Goal: Information Seeking & Learning: Learn about a topic

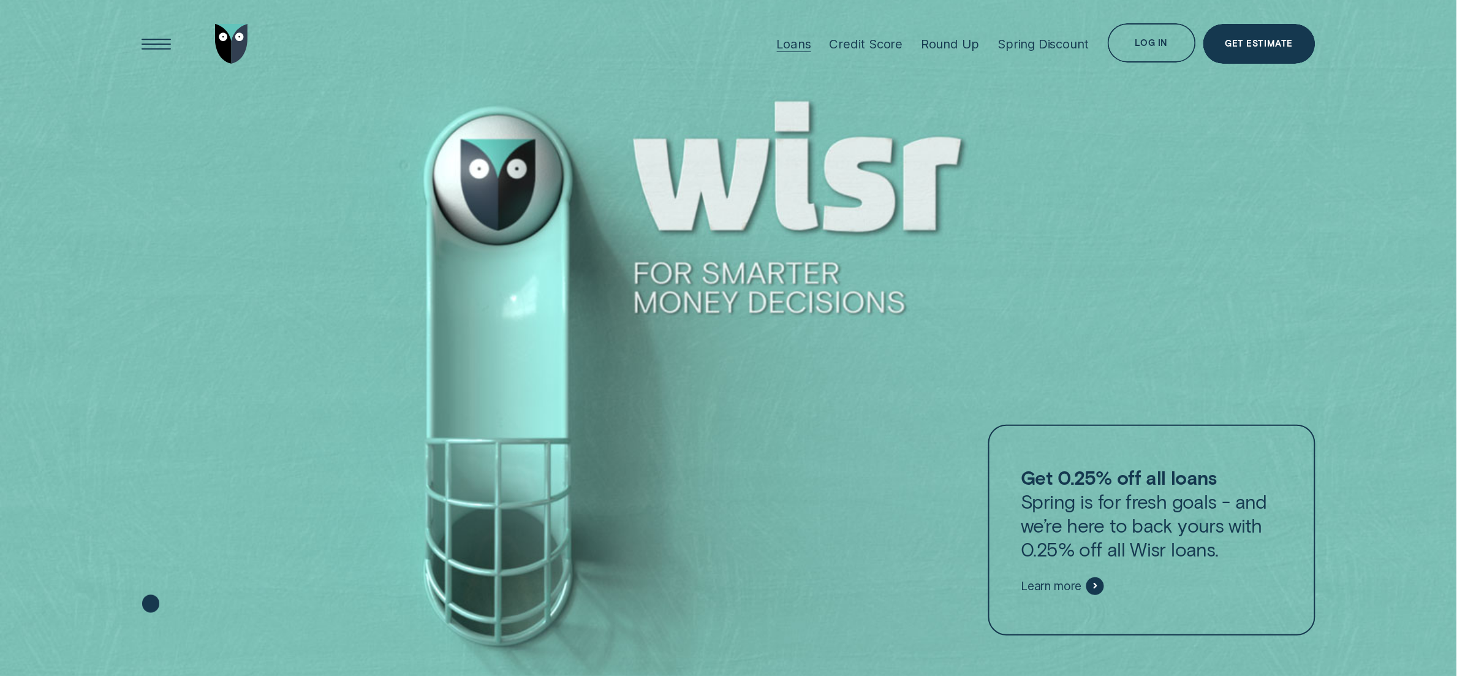
click at [792, 48] on div "Loans" at bounding box center [794, 43] width 34 height 15
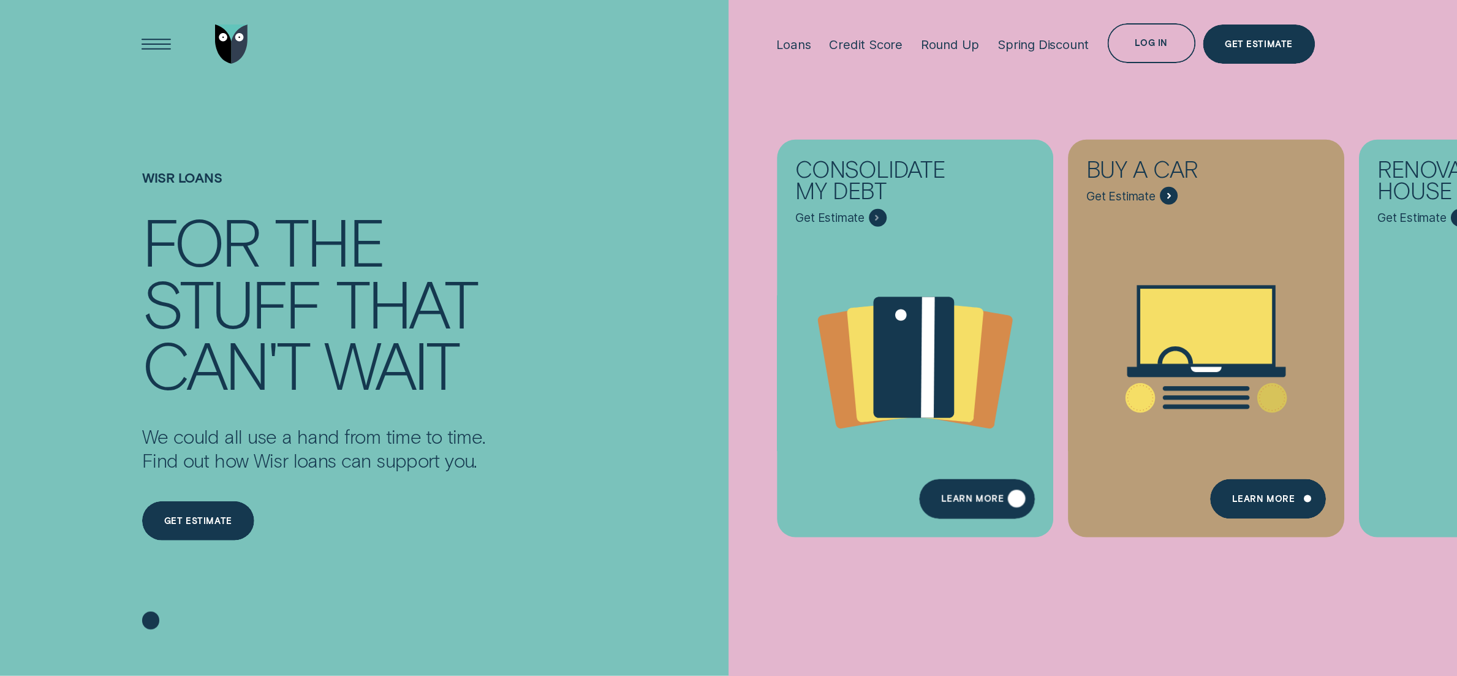
click at [971, 501] on div "Learn more" at bounding box center [972, 501] width 63 height 8
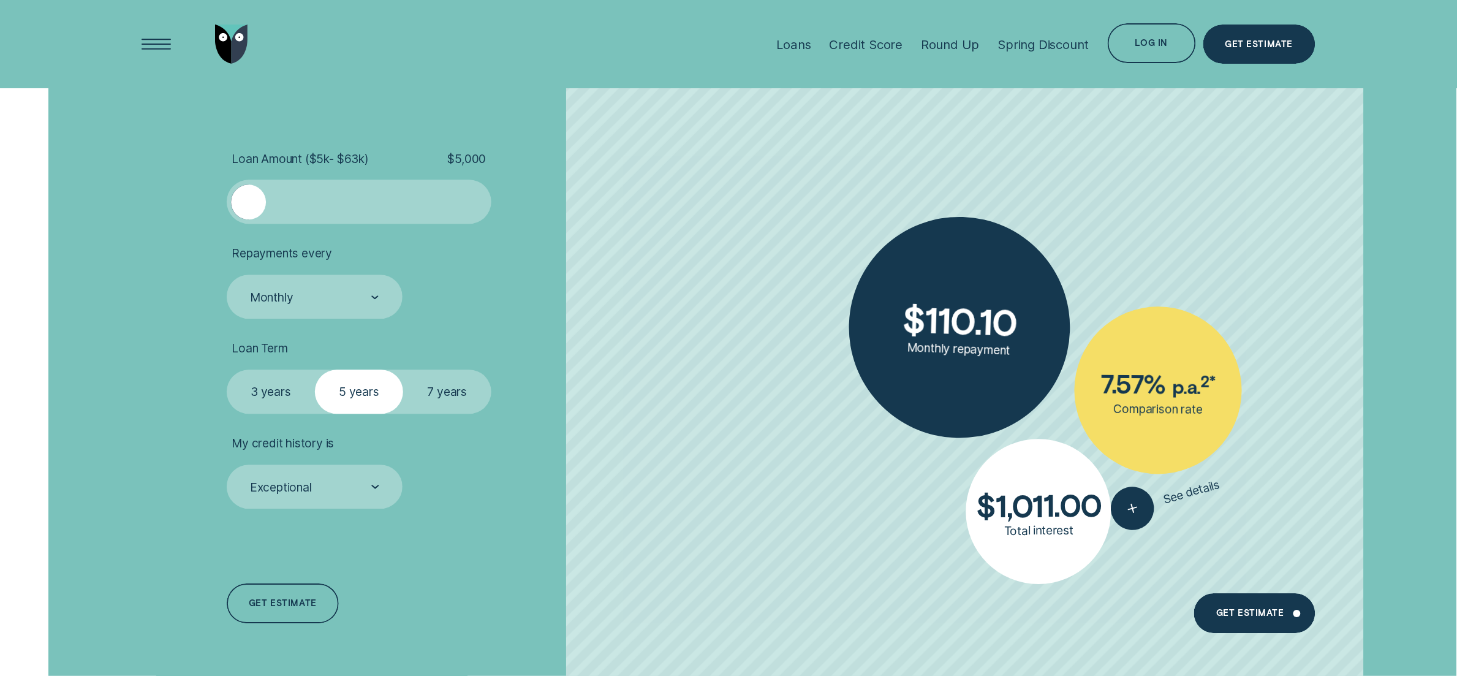
scroll to position [3142, 0]
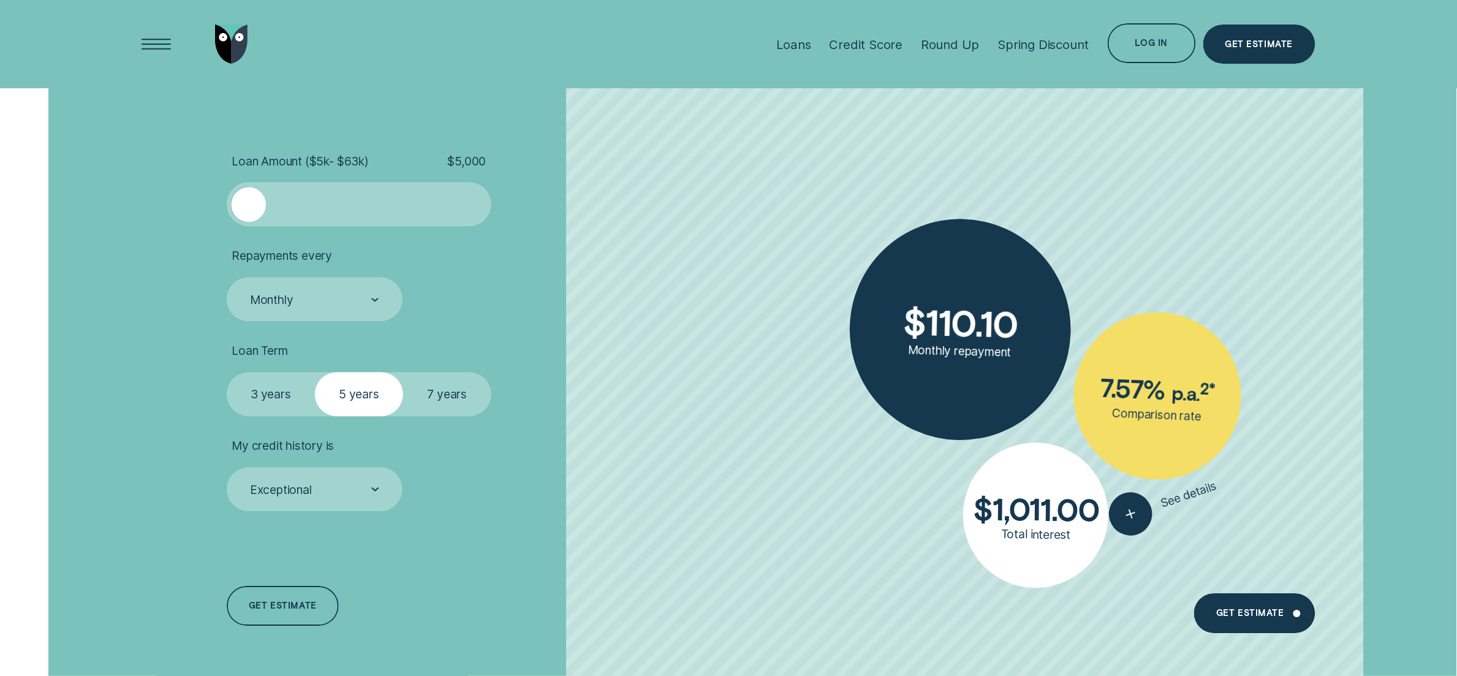
click at [470, 198] on div at bounding box center [478, 205] width 18 height 36
drag, startPoint x: 255, startPoint y: 200, endPoint x: 179, endPoint y: 229, distance: 81.3
click at [179, 229] on div "Loan Amount ( $5k - $63k ) $ 15,000 Repayments every Monthly Loan Term Select L…" at bounding box center [728, 391] width 1188 height 616
click at [1132, 512] on icon "button" at bounding box center [1132, 512] width 0 height 0
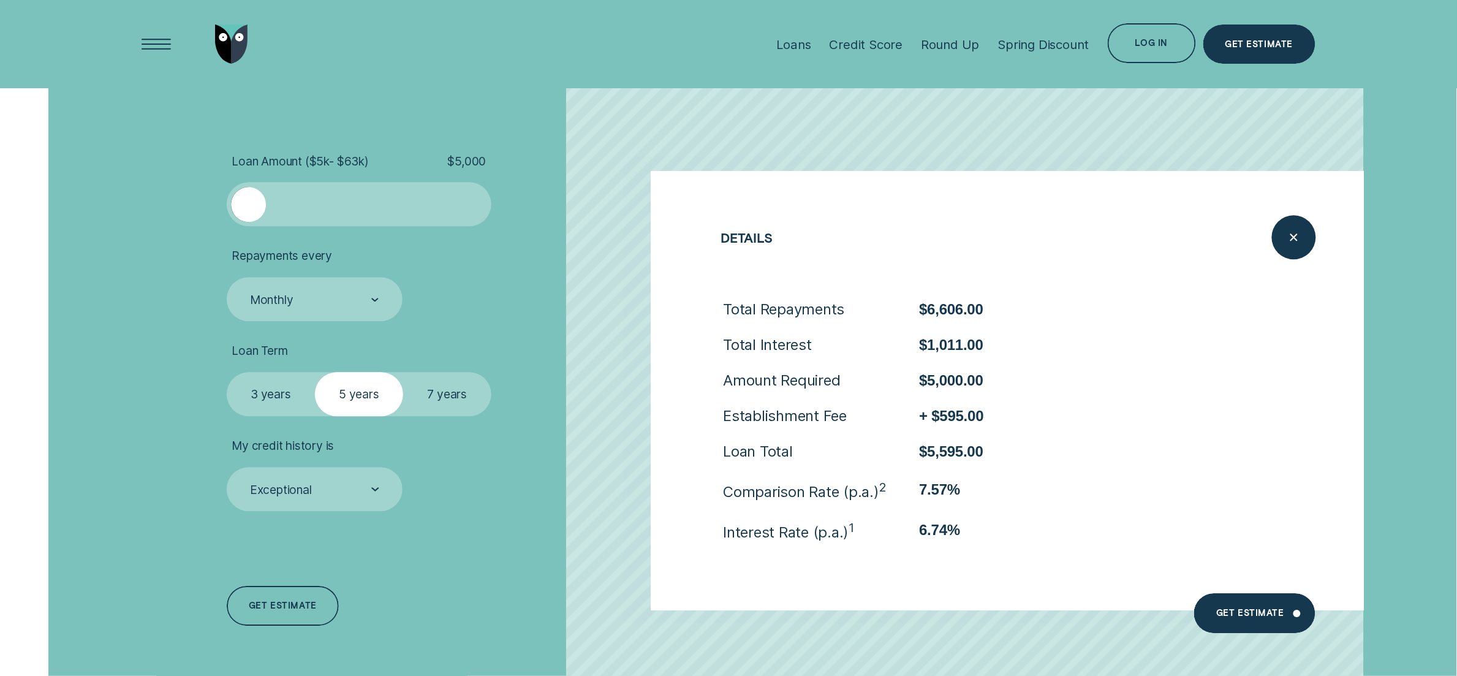
click at [590, 487] on li "My credit history is Exceptional" at bounding box center [432, 474] width 410 height 73
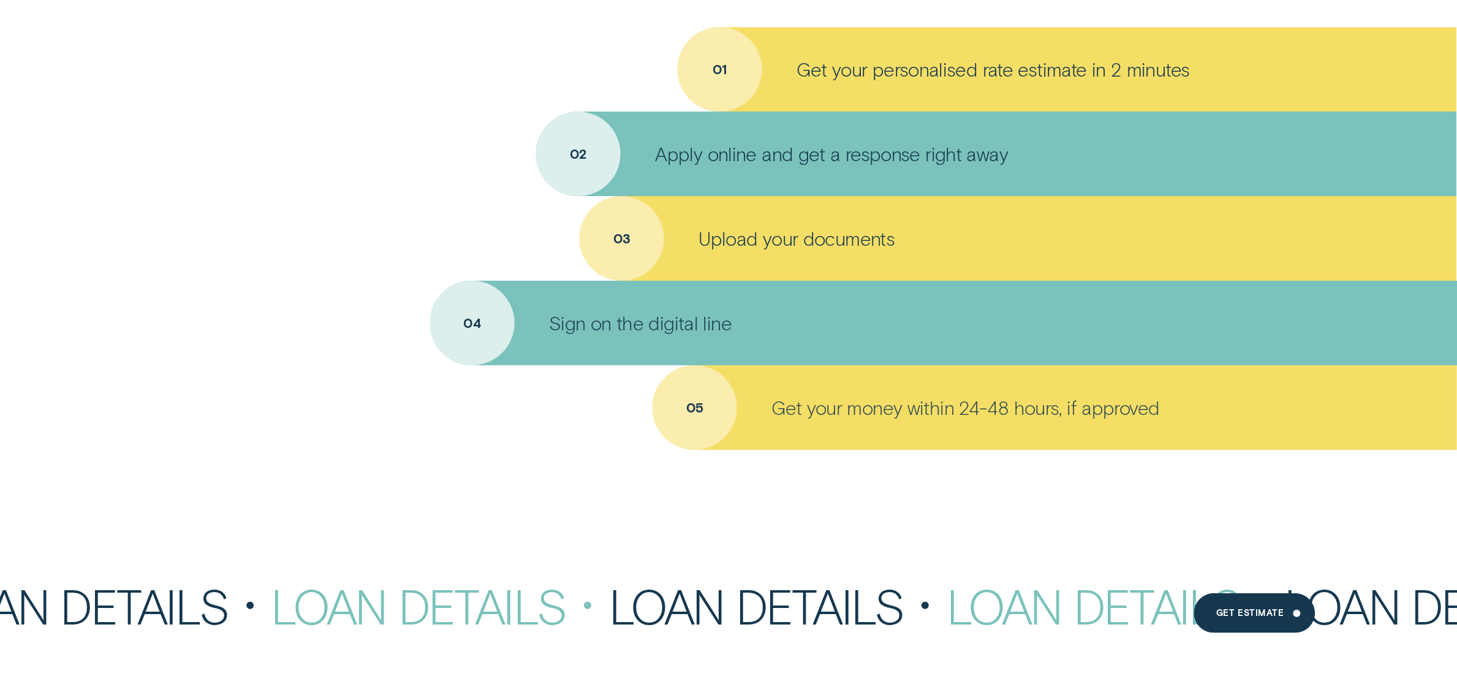
scroll to position [6185, 0]
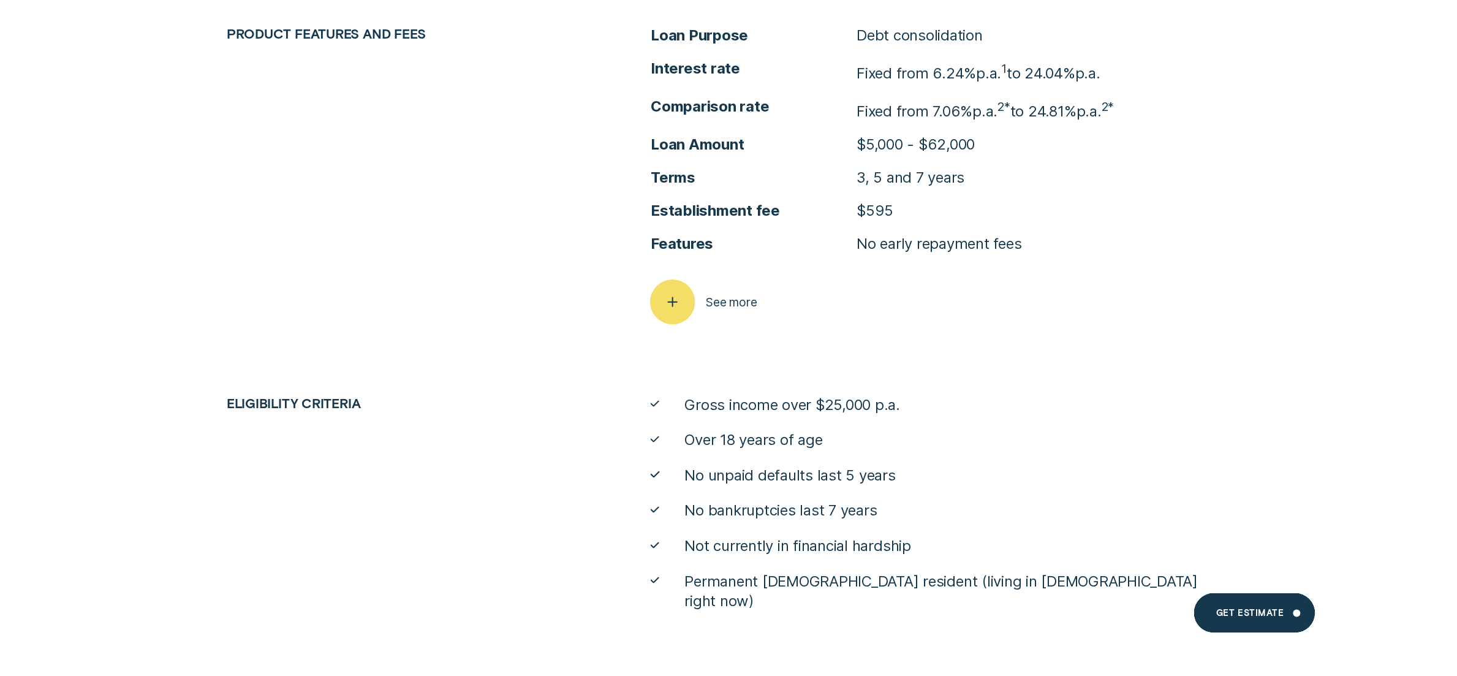
click at [686, 311] on div "button" at bounding box center [673, 302] width 45 height 45
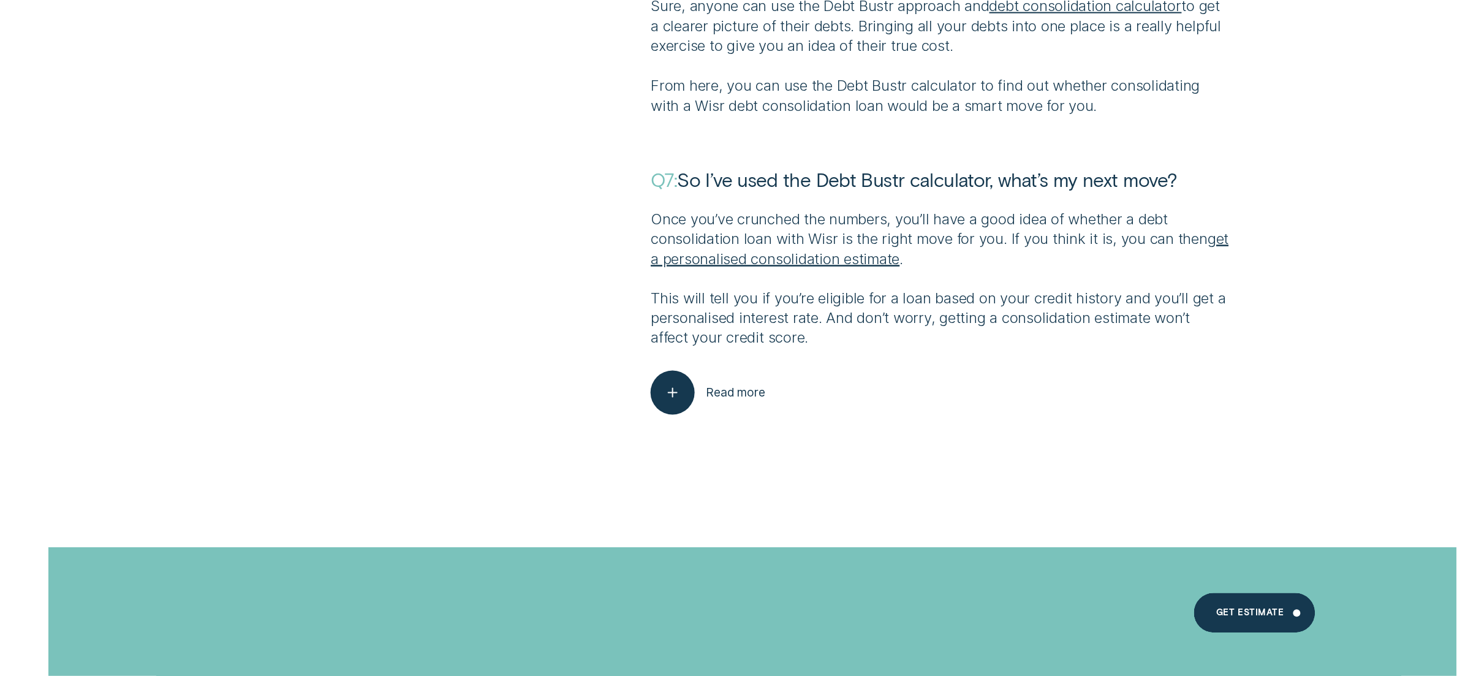
scroll to position [8510, 0]
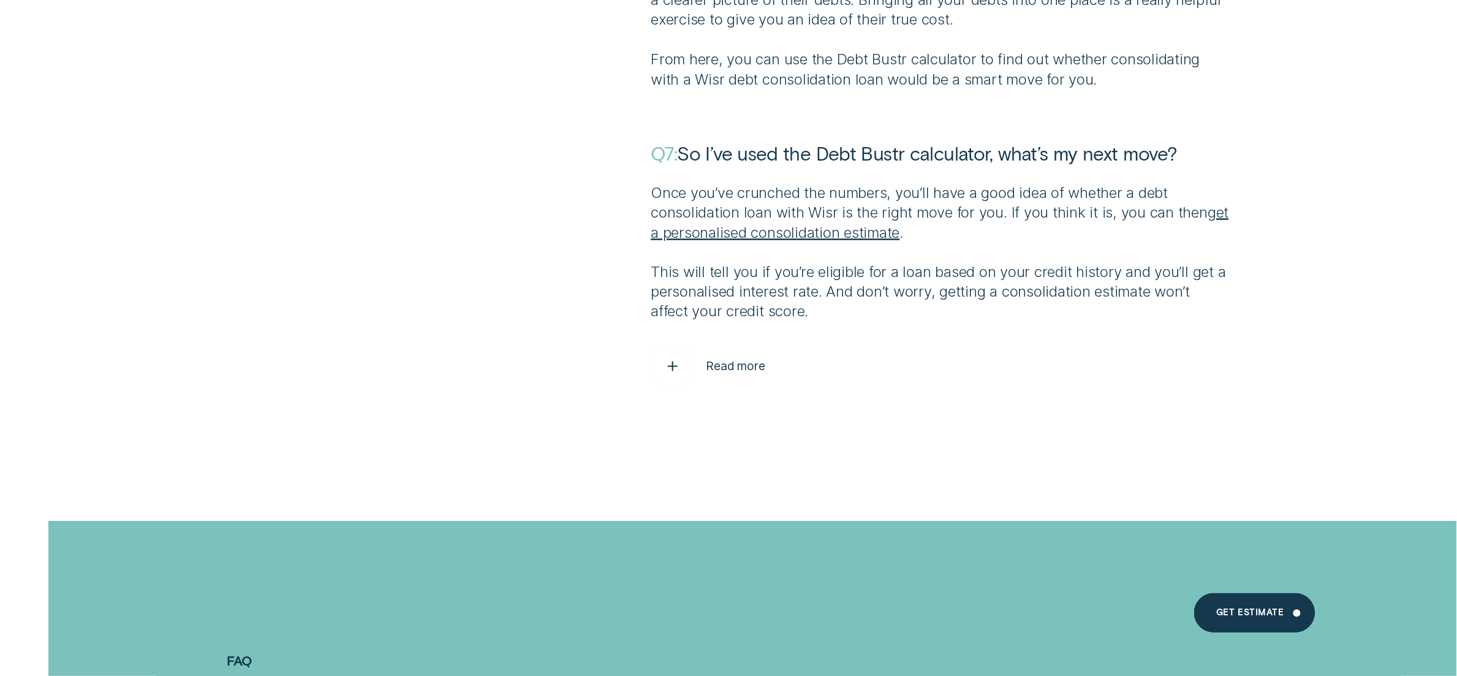
click at [734, 373] on button "Read more" at bounding box center [708, 366] width 114 height 44
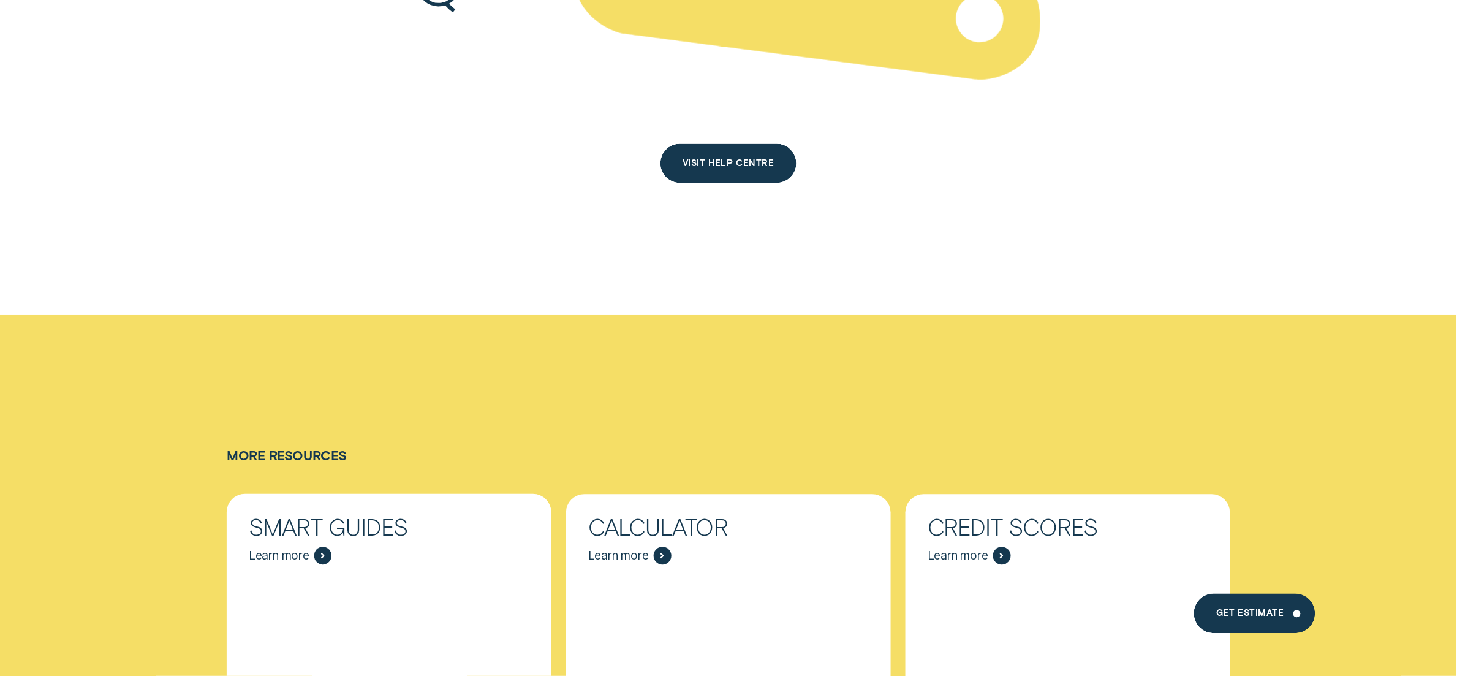
scroll to position [10997, 0]
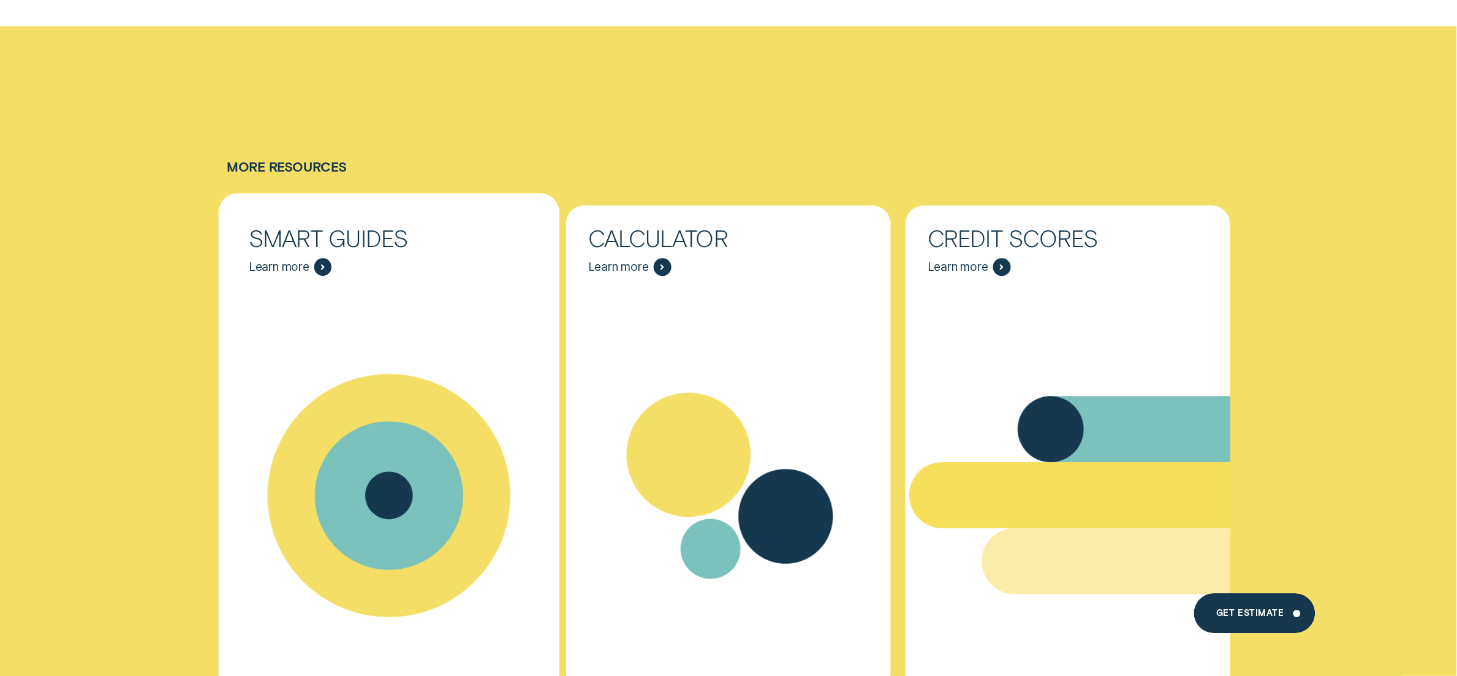
click at [308, 254] on div "Smart Guides Learn more" at bounding box center [389, 251] width 325 height 93
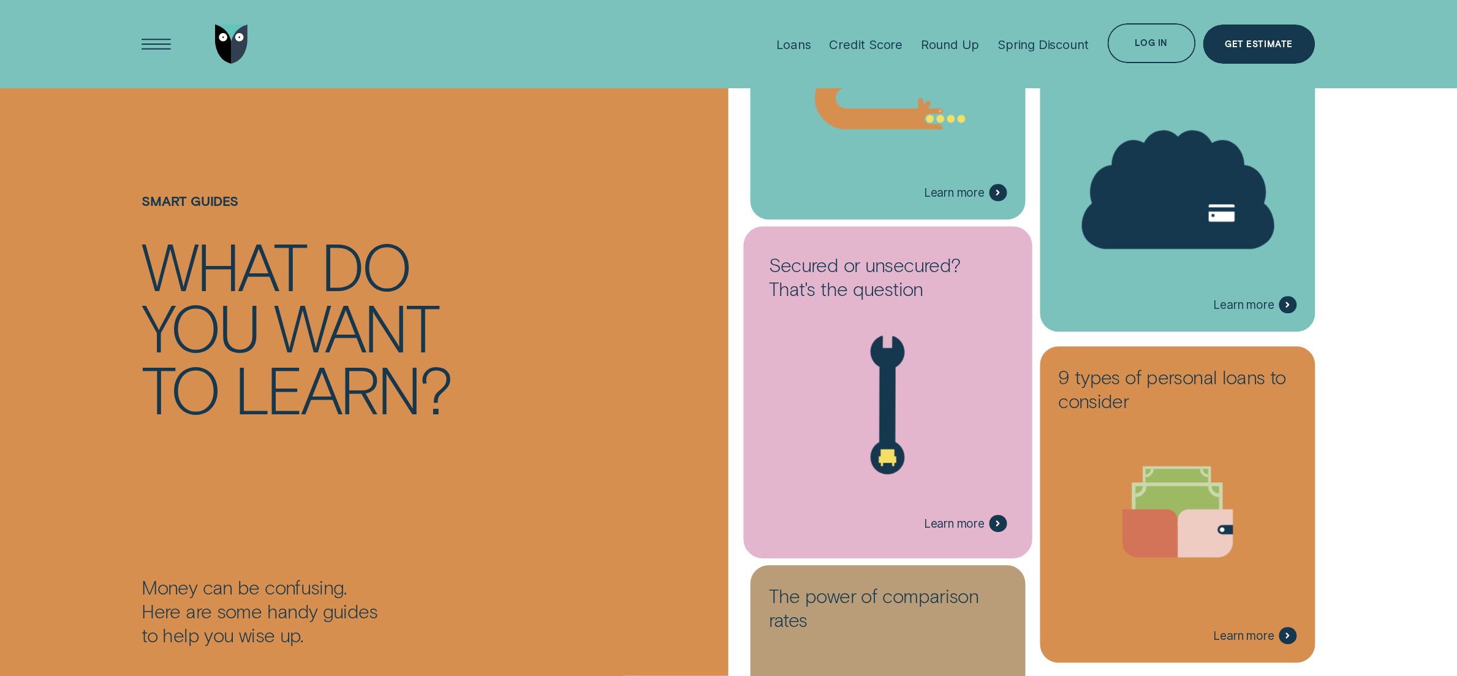
scroll to position [900, 0]
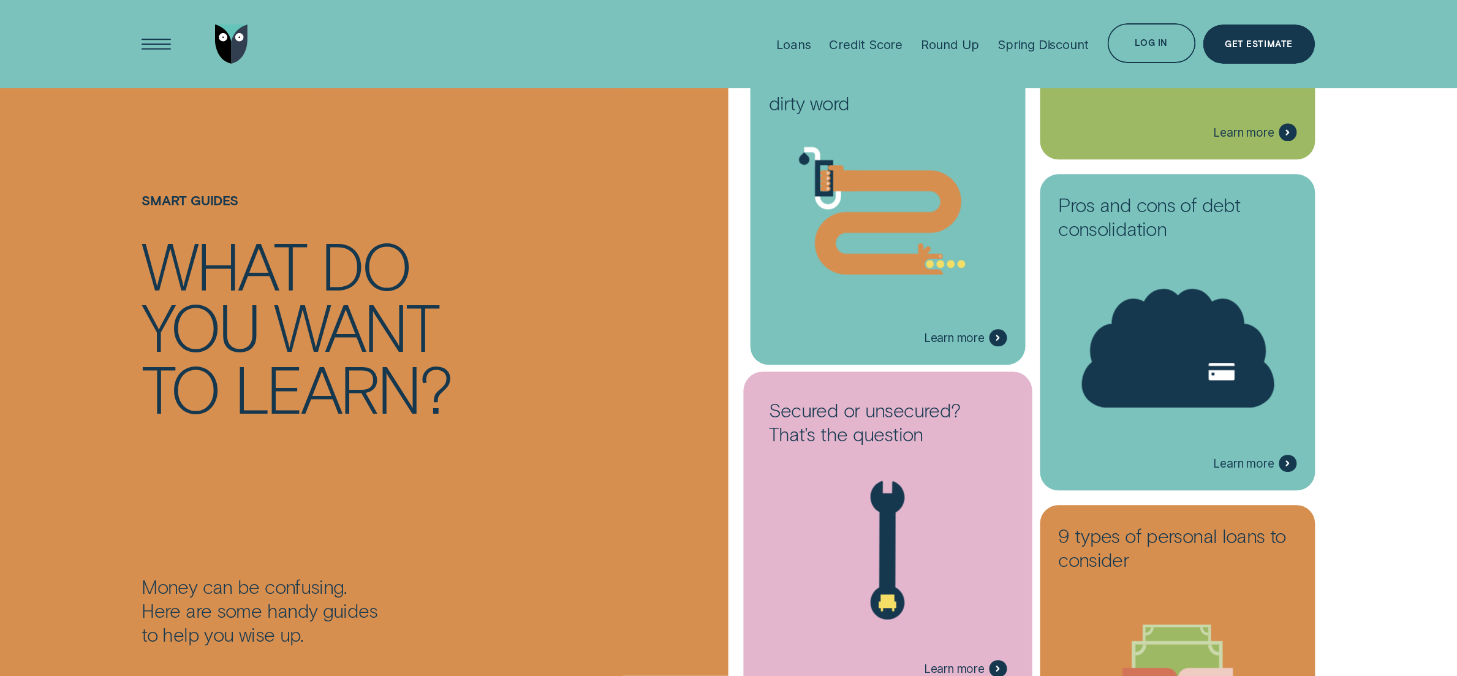
click at [932, 514] on icon at bounding box center [887, 552] width 257 height 197
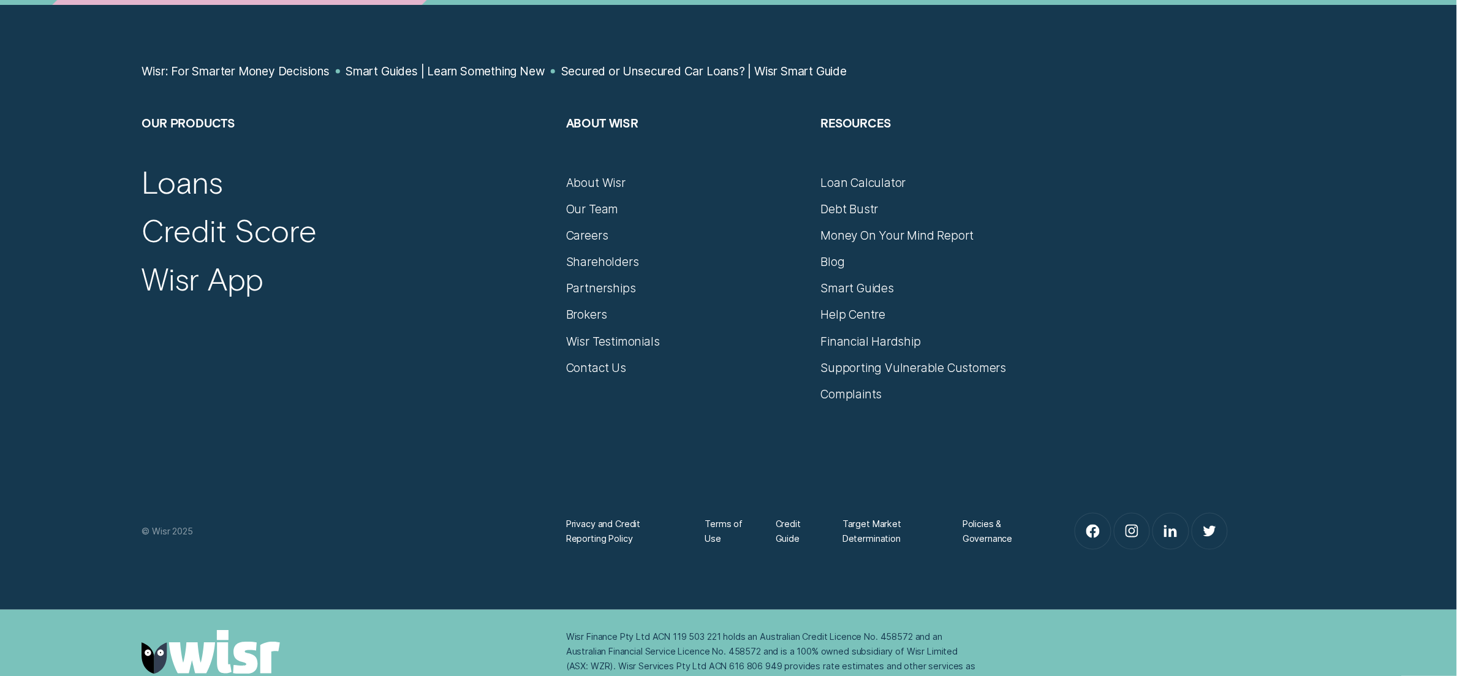
scroll to position [6171, 0]
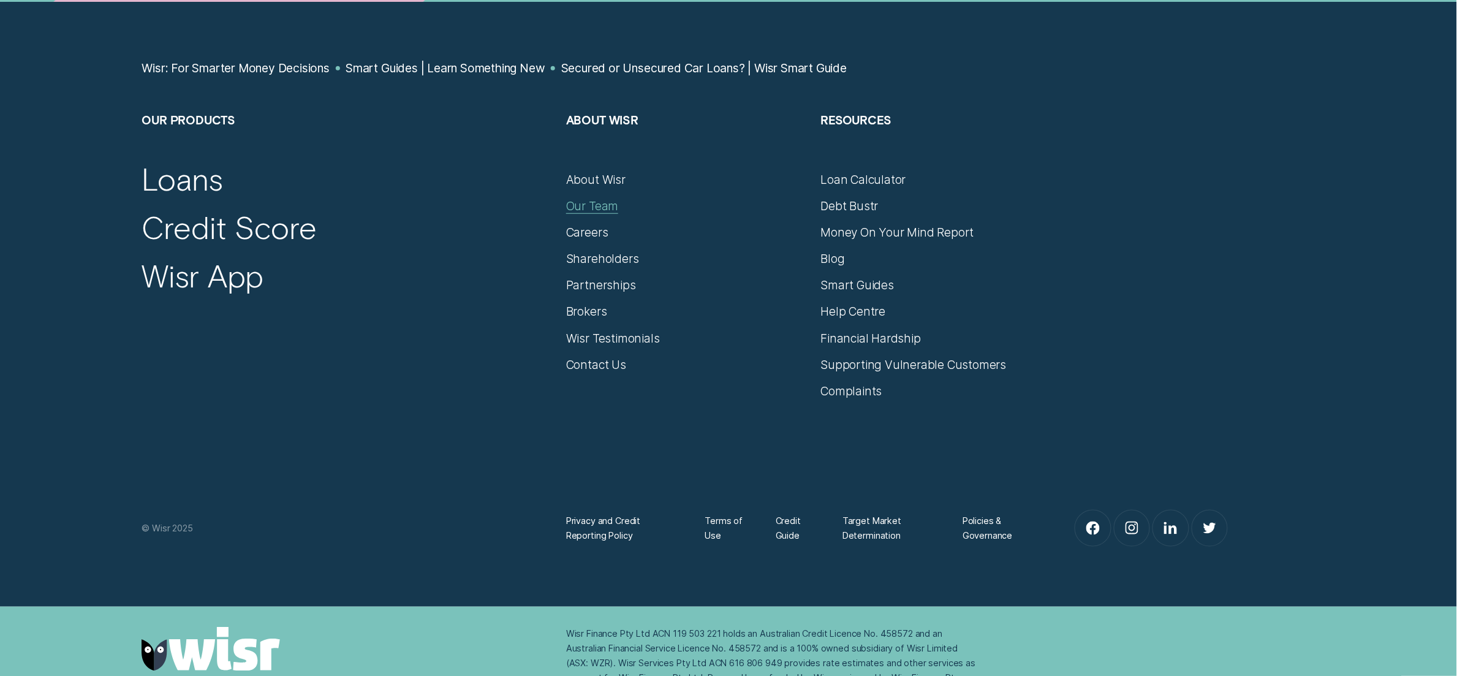
click at [586, 213] on div "Our Team" at bounding box center [592, 206] width 52 height 15
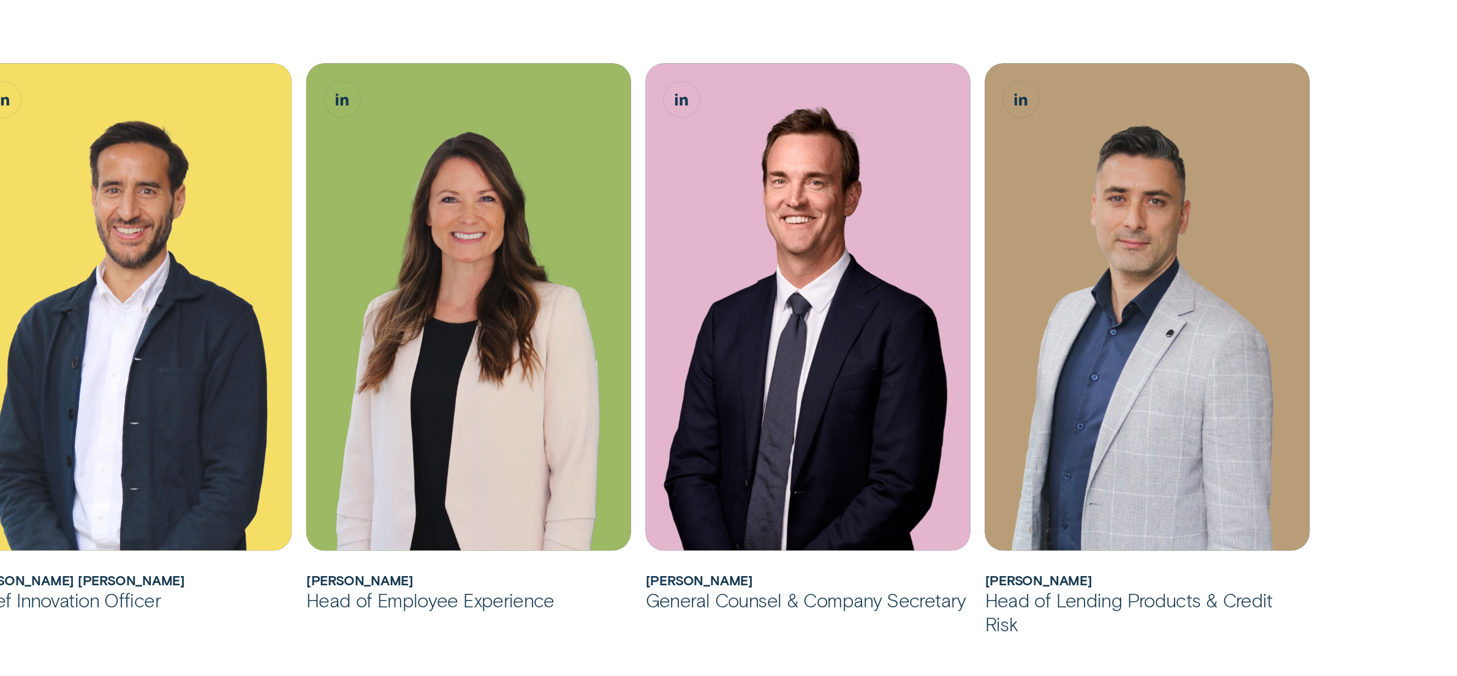
scroll to position [1147, 0]
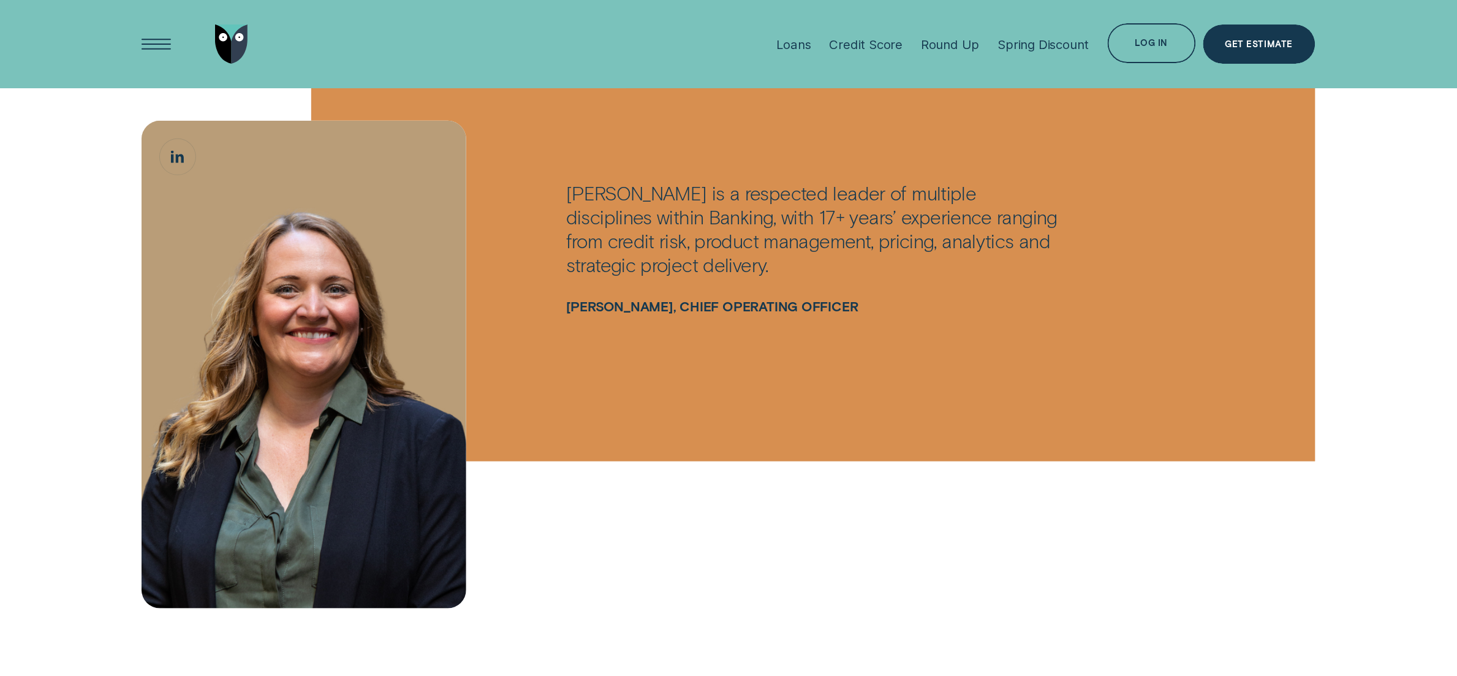
scroll to position [3991, 0]
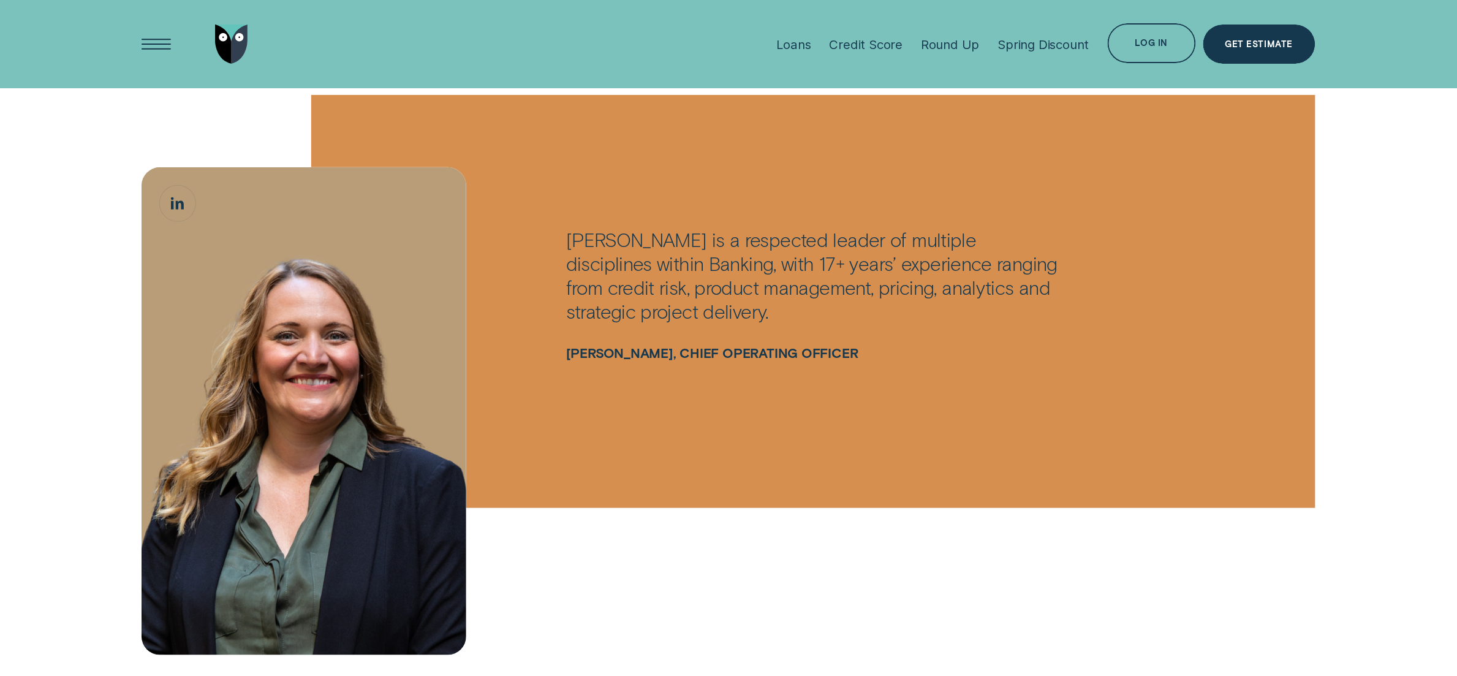
click at [127, 112] on div "Share article Copied Did you find this content helpful? Yes Yes No No Disclaime…" at bounding box center [728, 176] width 1271 height 1222
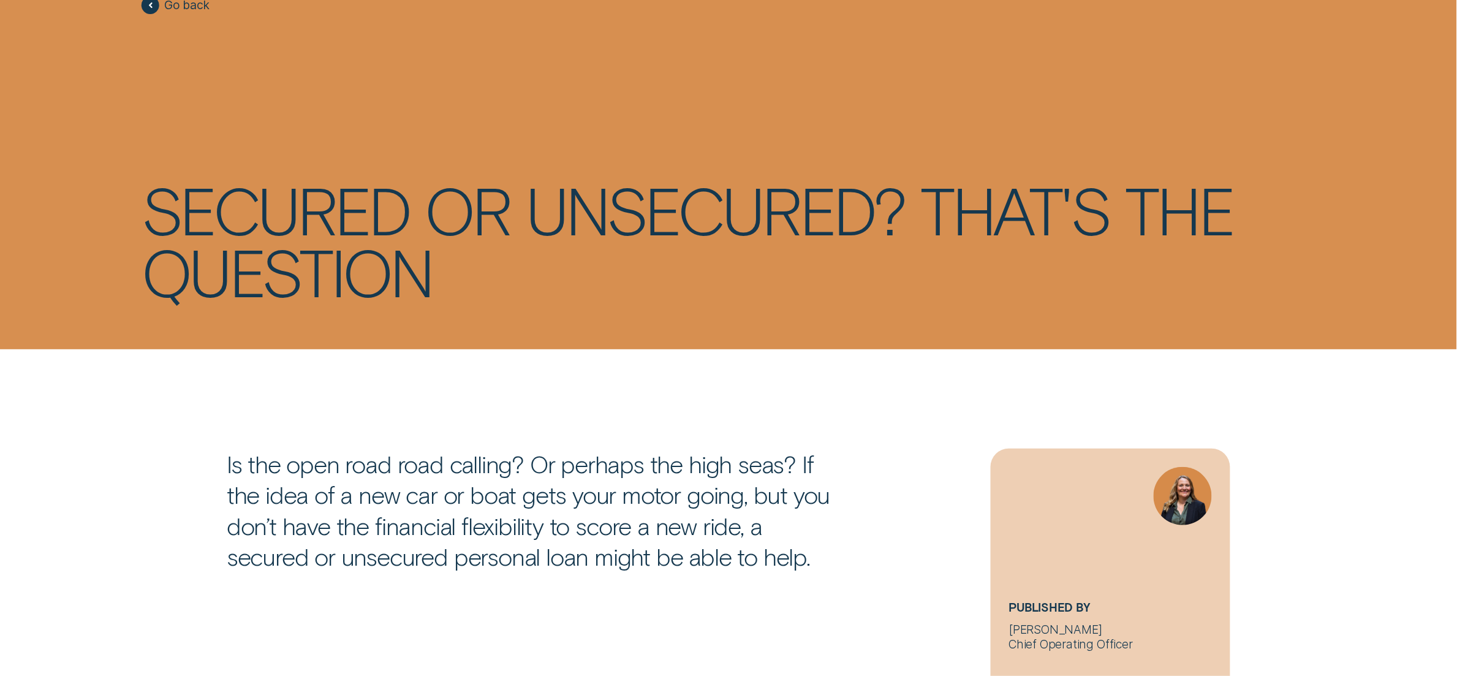
scroll to position [89, 0]
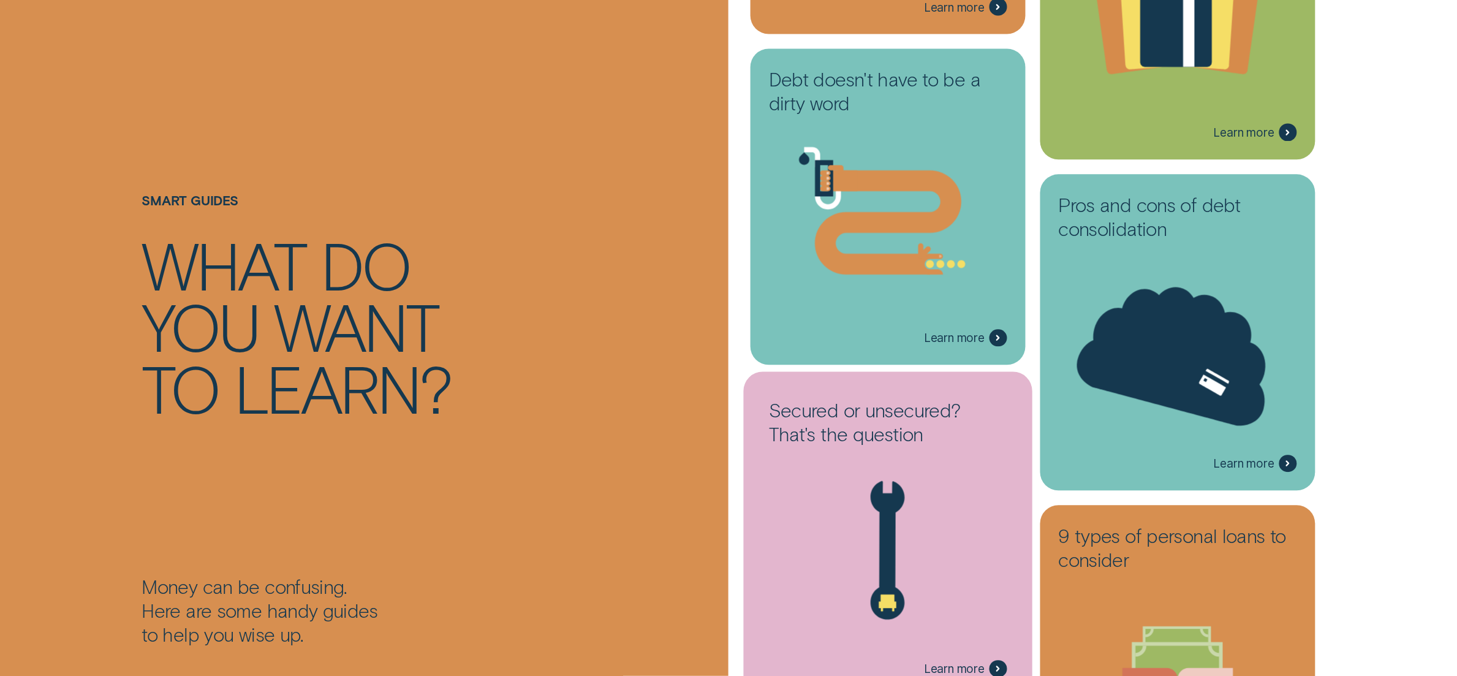
scroll to position [1362, 0]
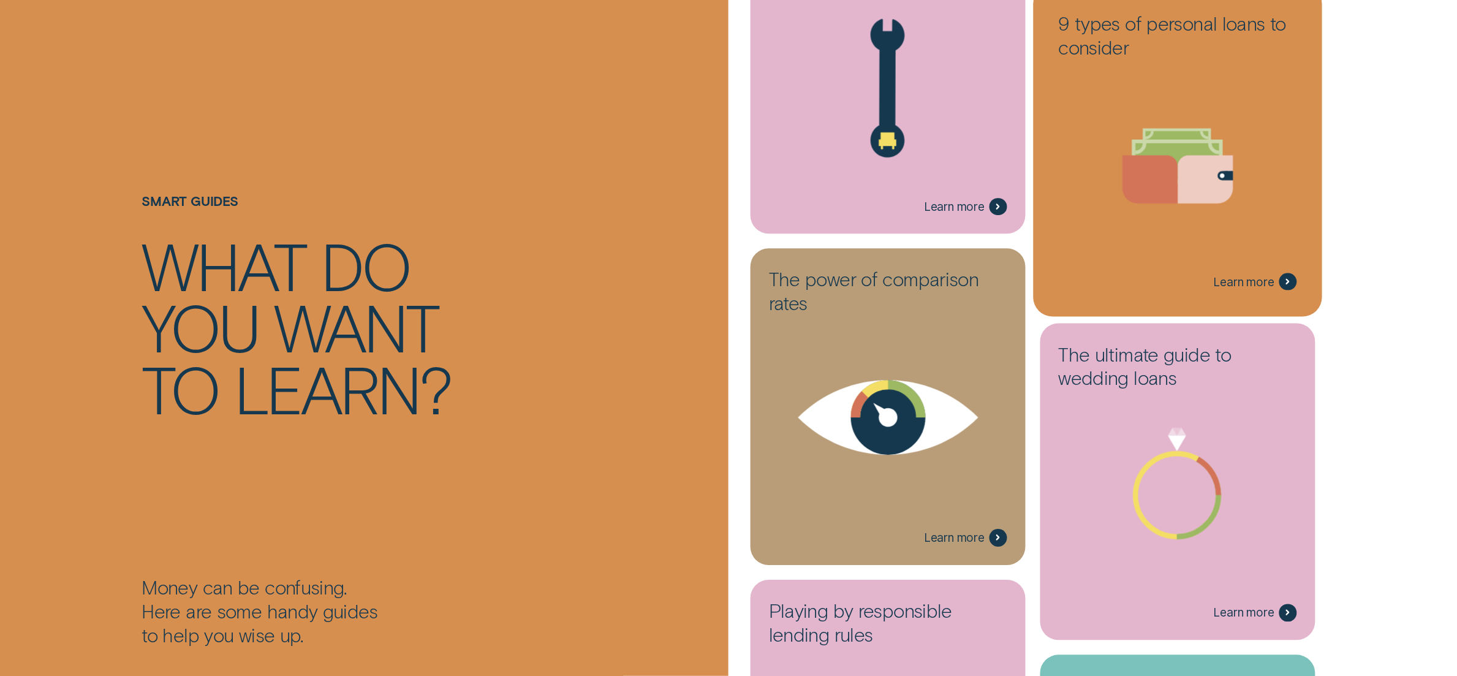
click at [1133, 217] on icon at bounding box center [1177, 164] width 257 height 197
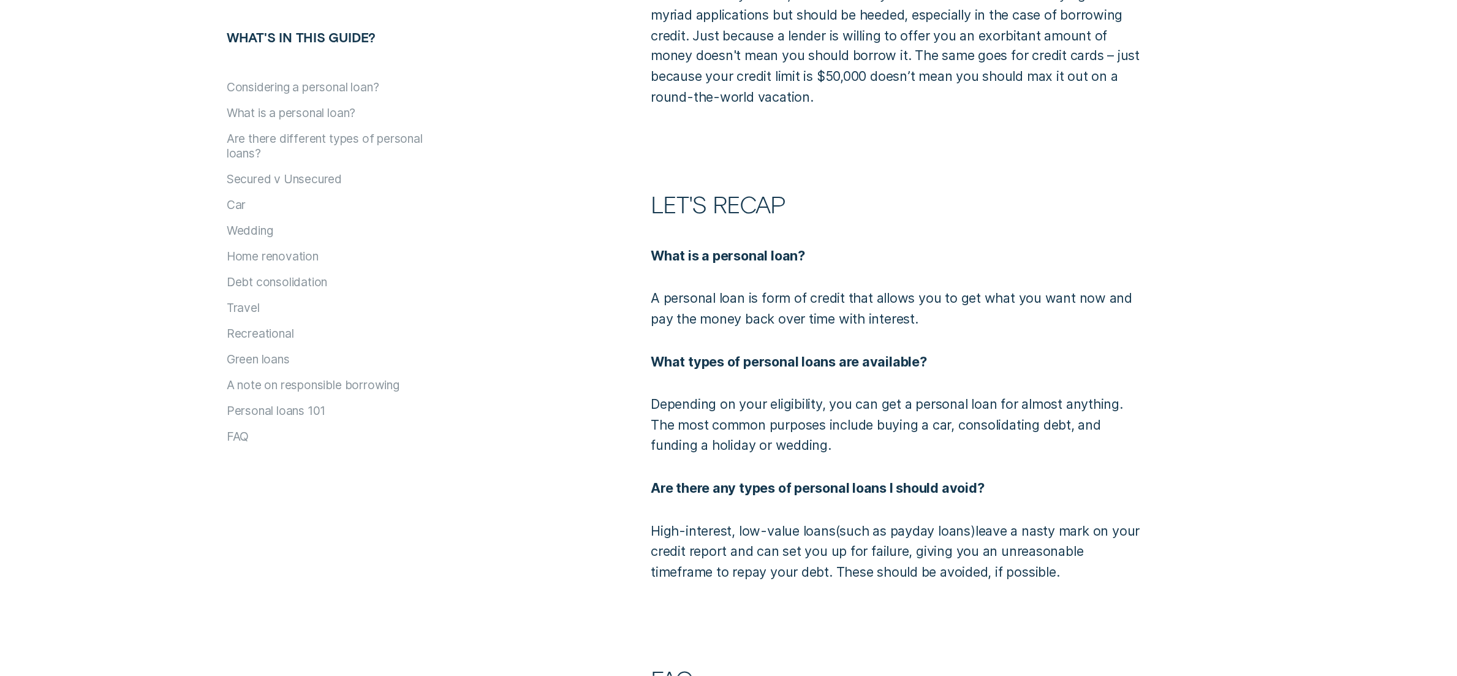
scroll to position [5347, 0]
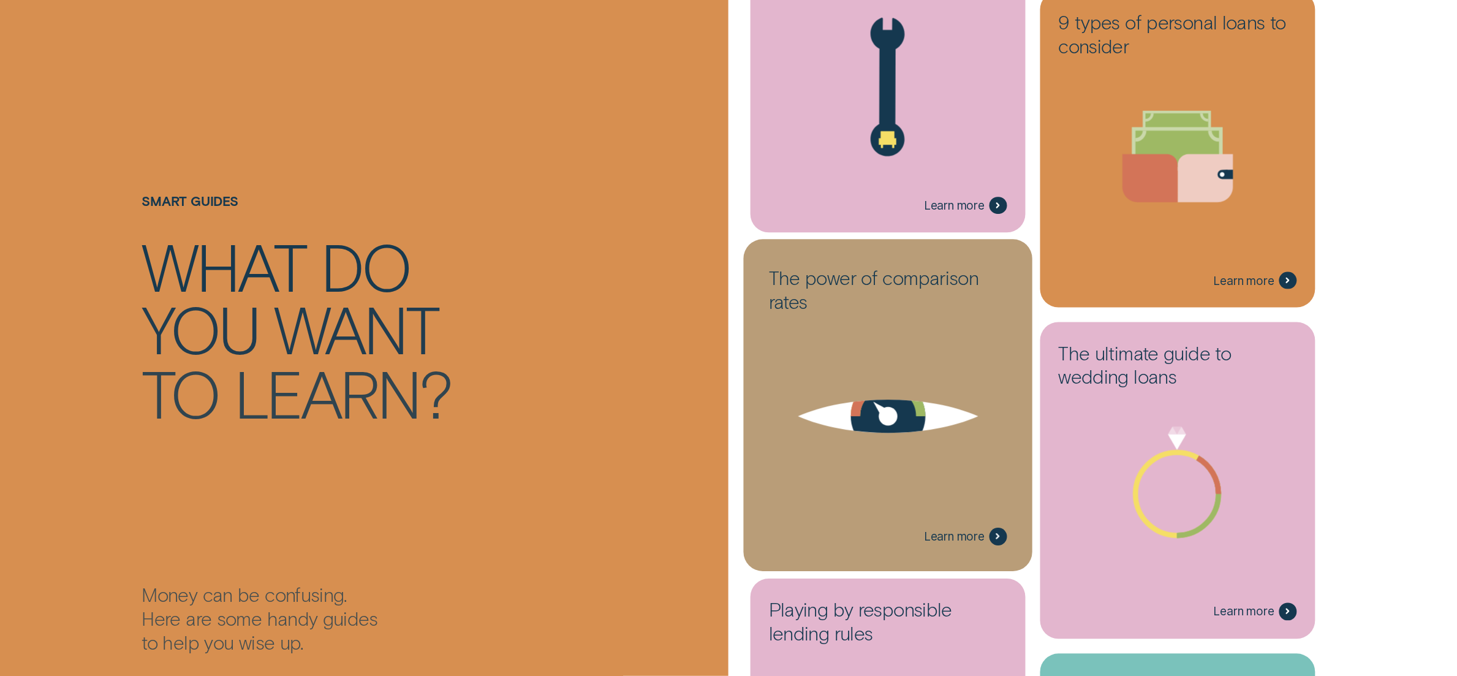
scroll to position [1869, 0]
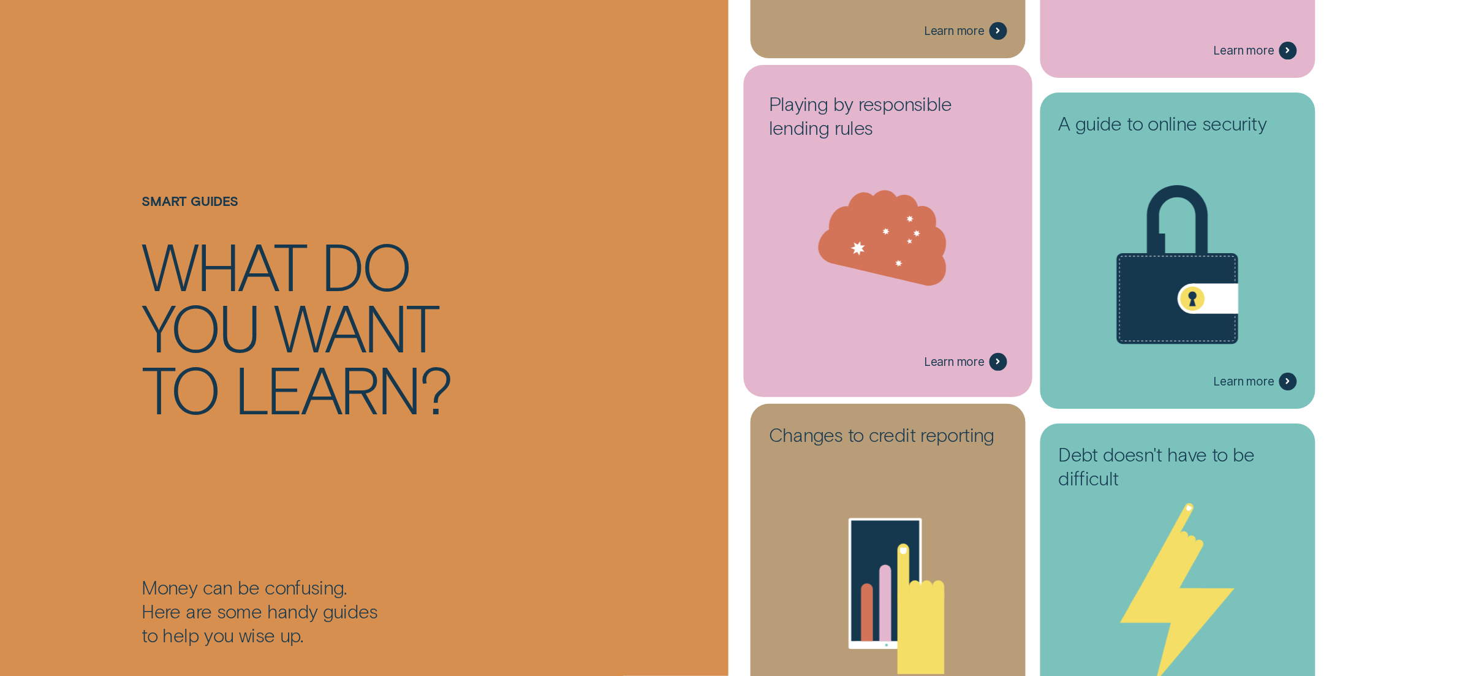
click at [914, 292] on icon at bounding box center [887, 244] width 257 height 197
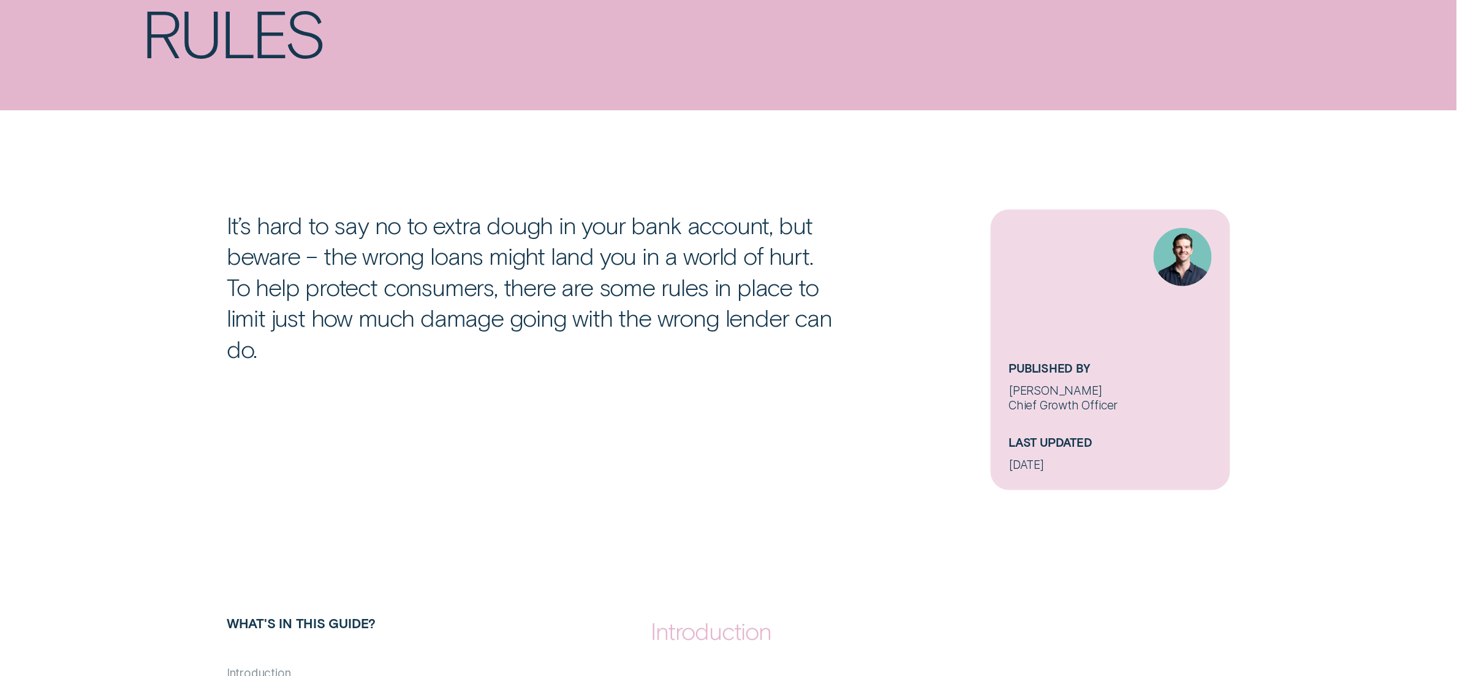
scroll to position [938, 0]
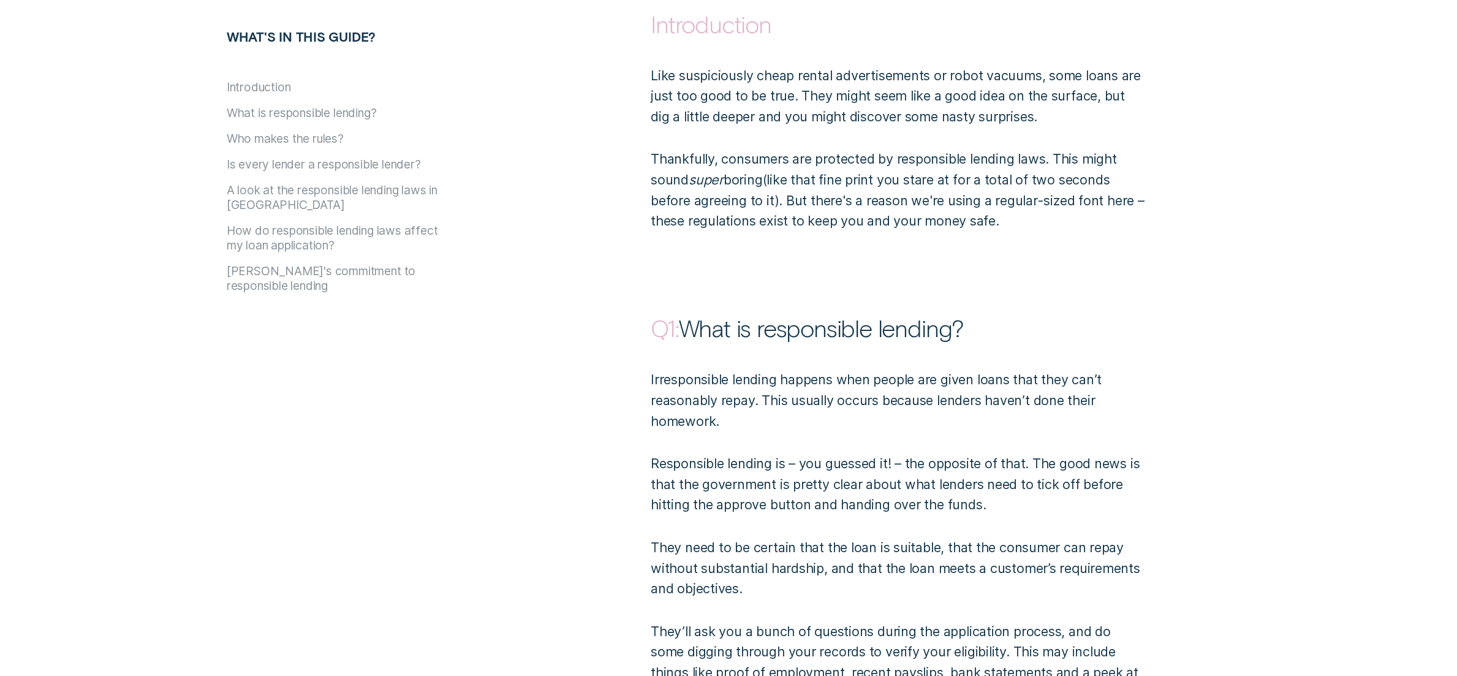
scroll to position [1869, 0]
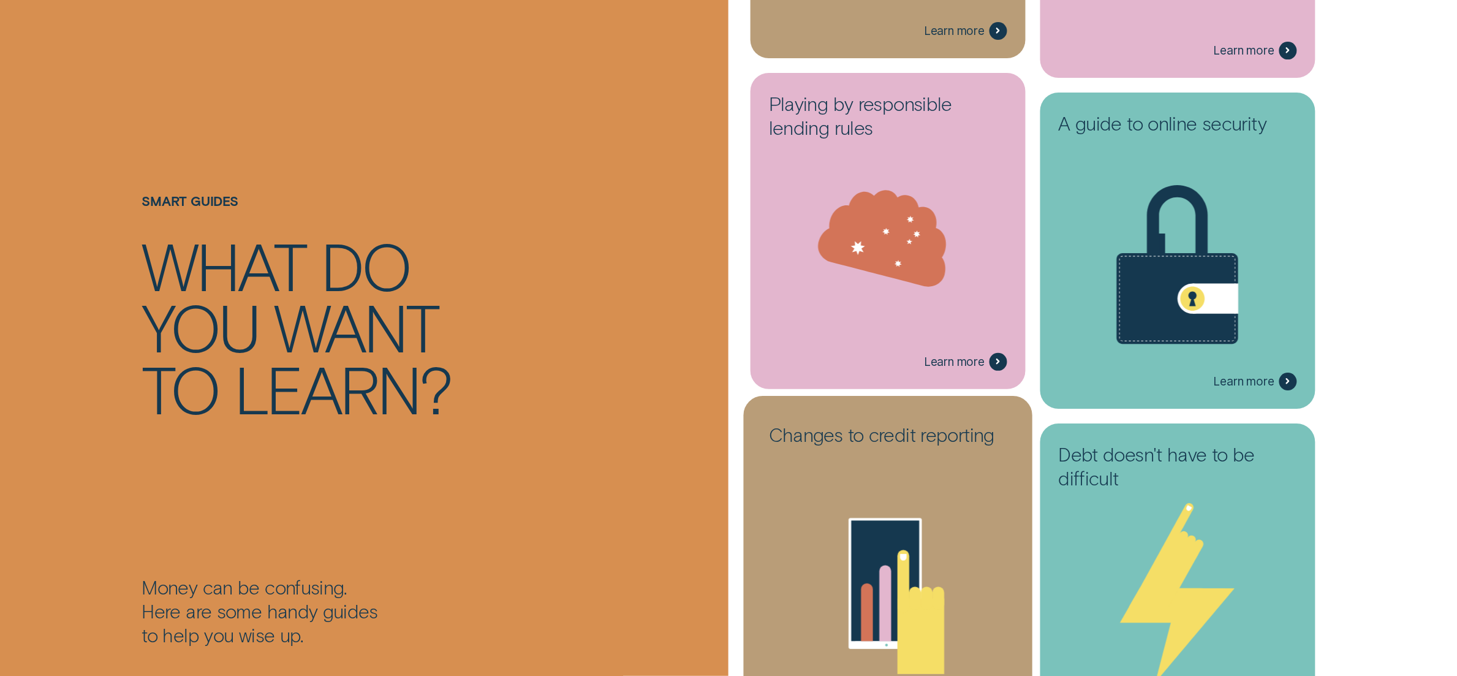
click at [957, 568] on icon at bounding box center [887, 575] width 257 height 197
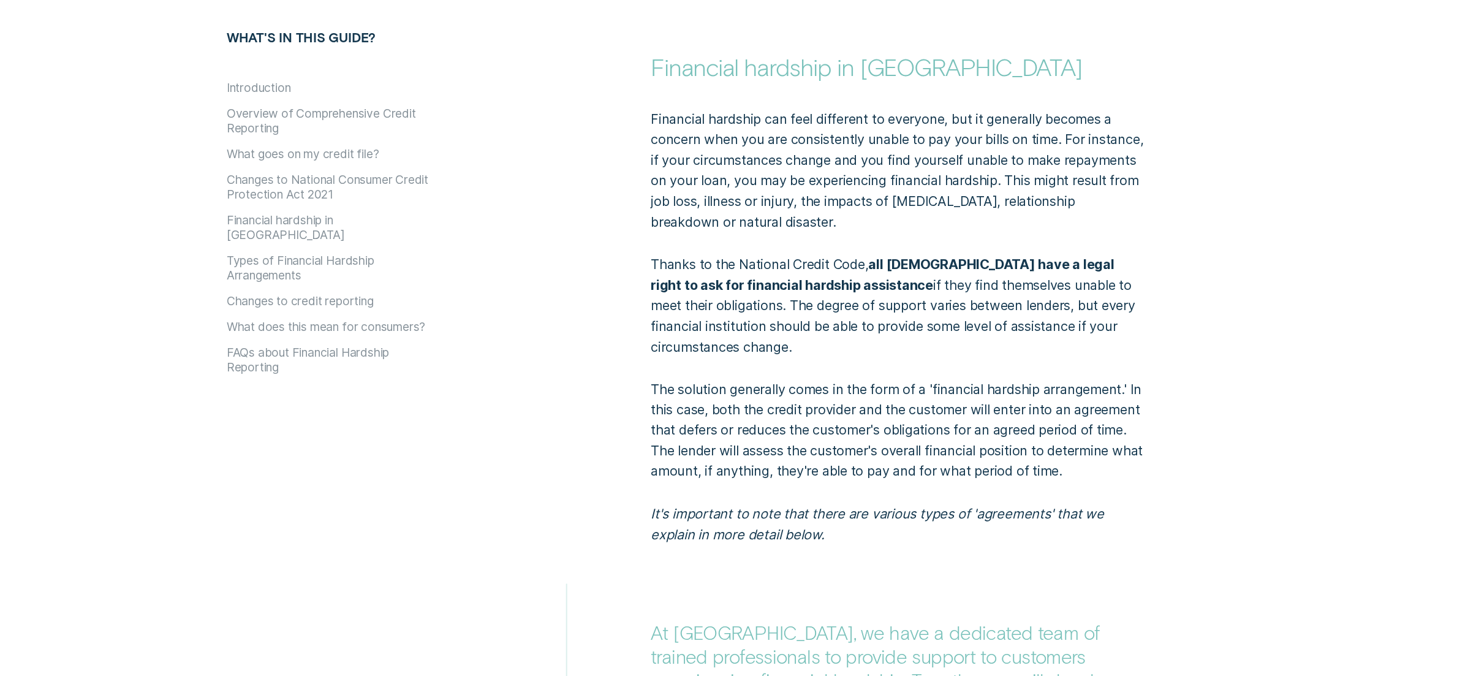
scroll to position [2695, 0]
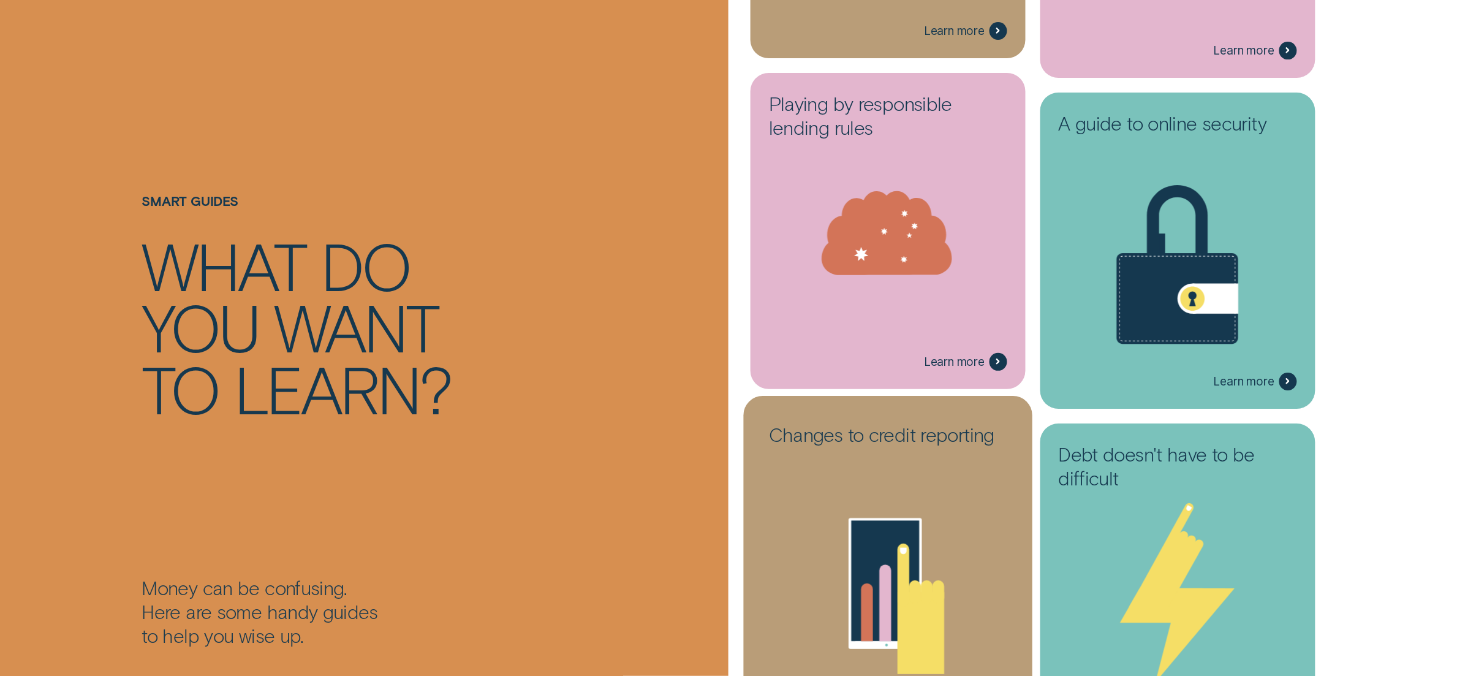
scroll to position [2607, 0]
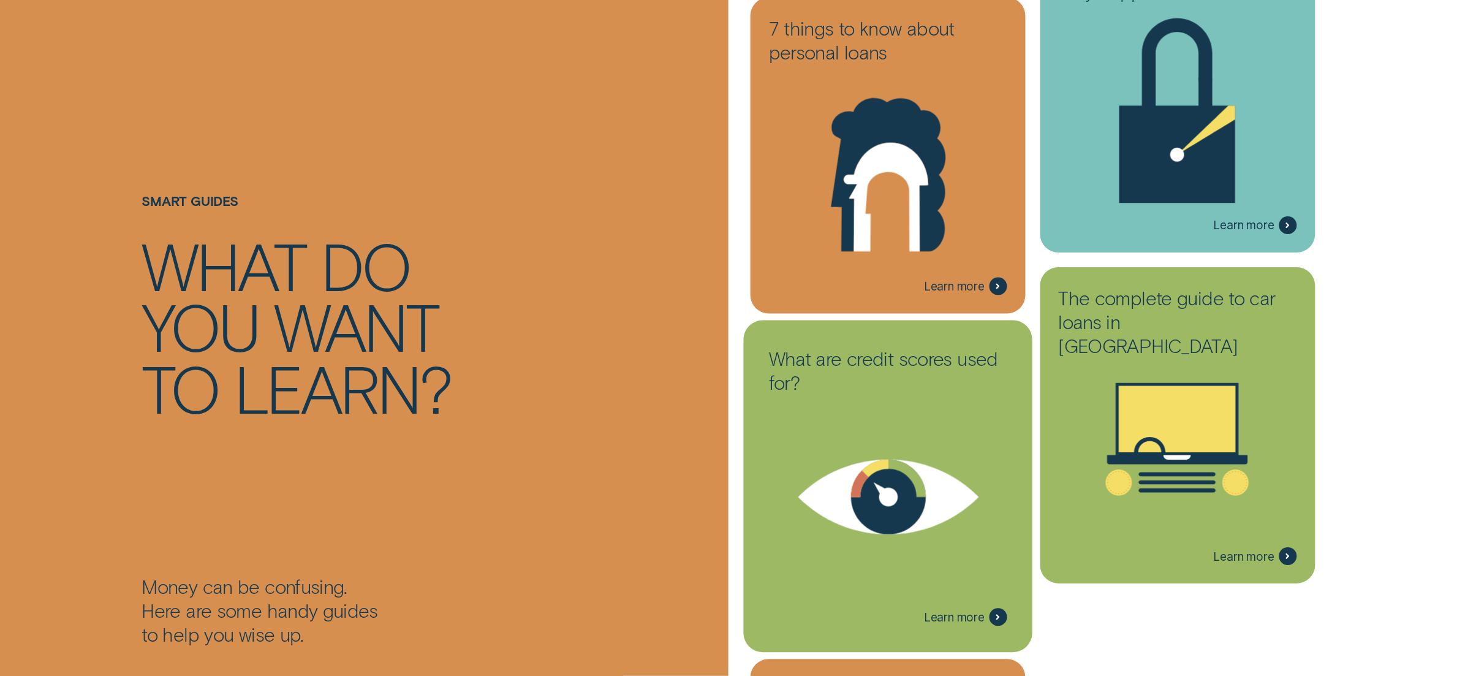
click at [941, 491] on icon at bounding box center [889, 497] width 181 height 75
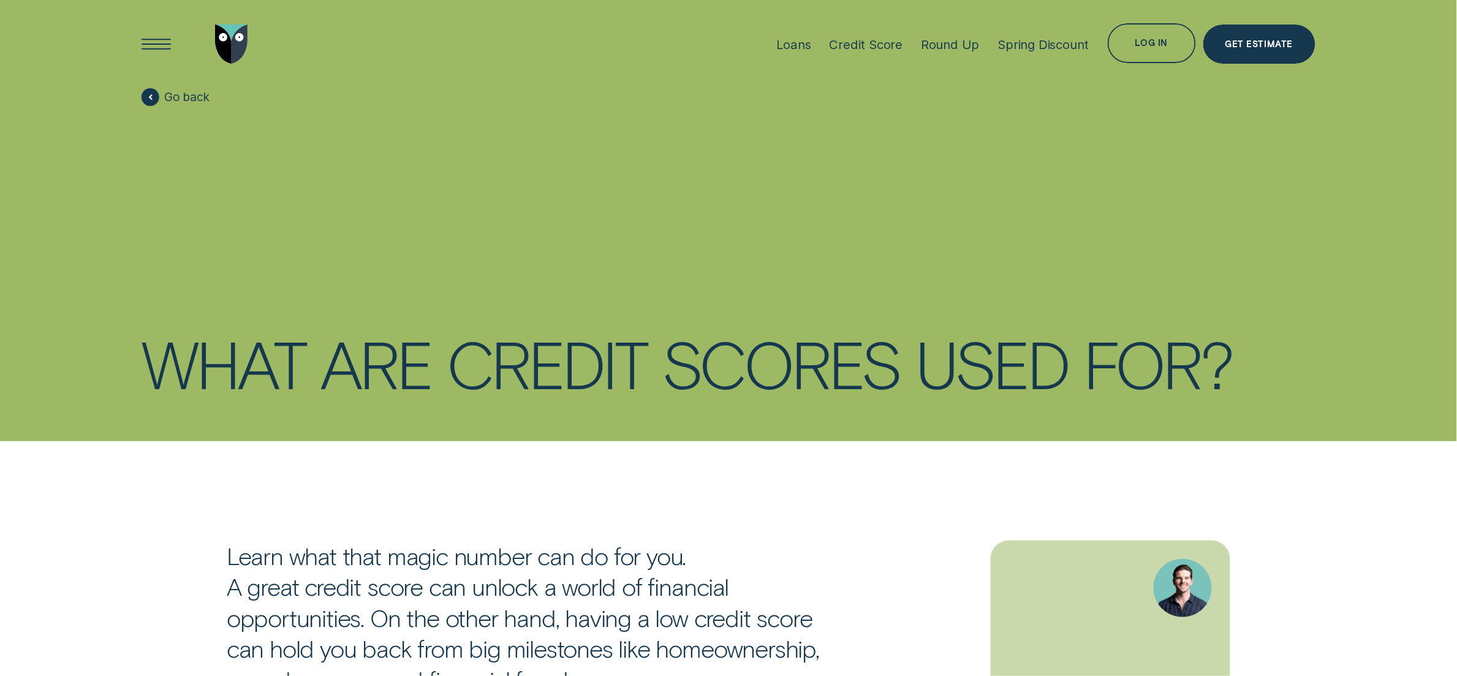
scroll to position [458, 0]
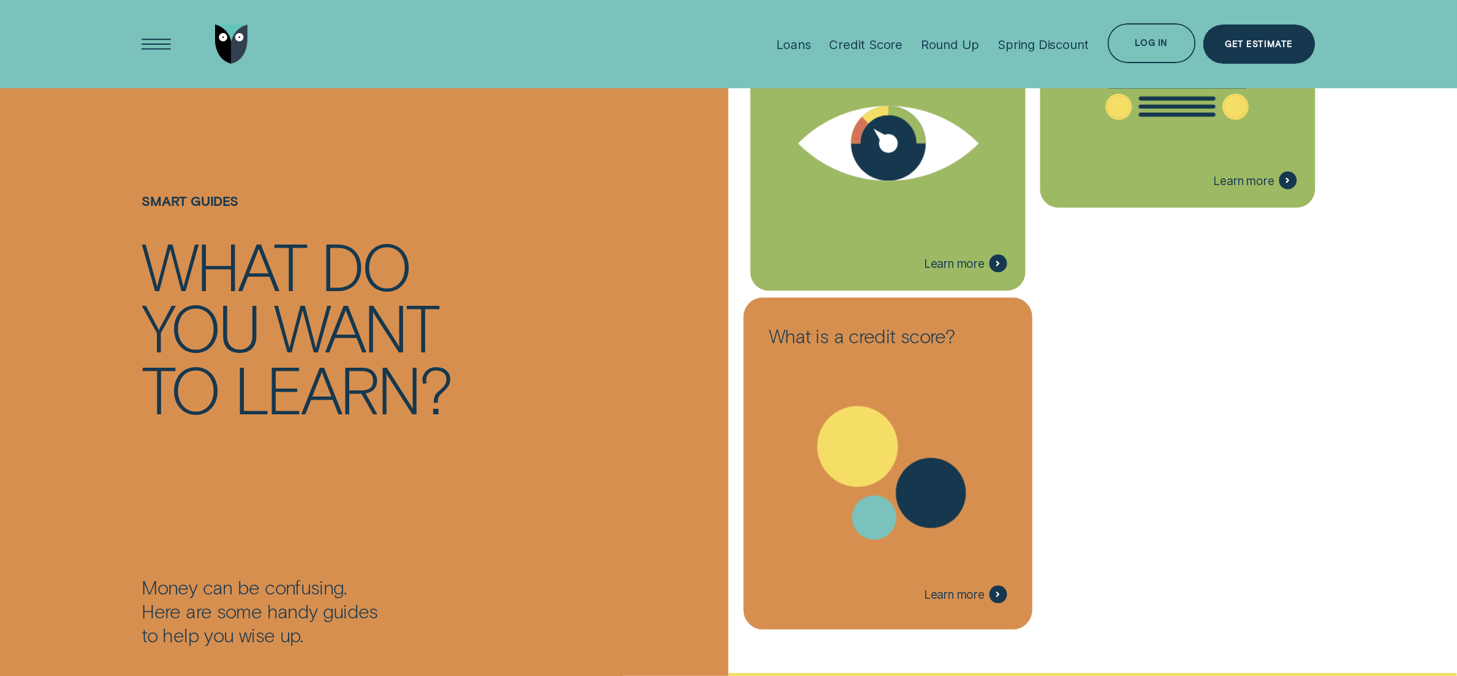
scroll to position [2648, 0]
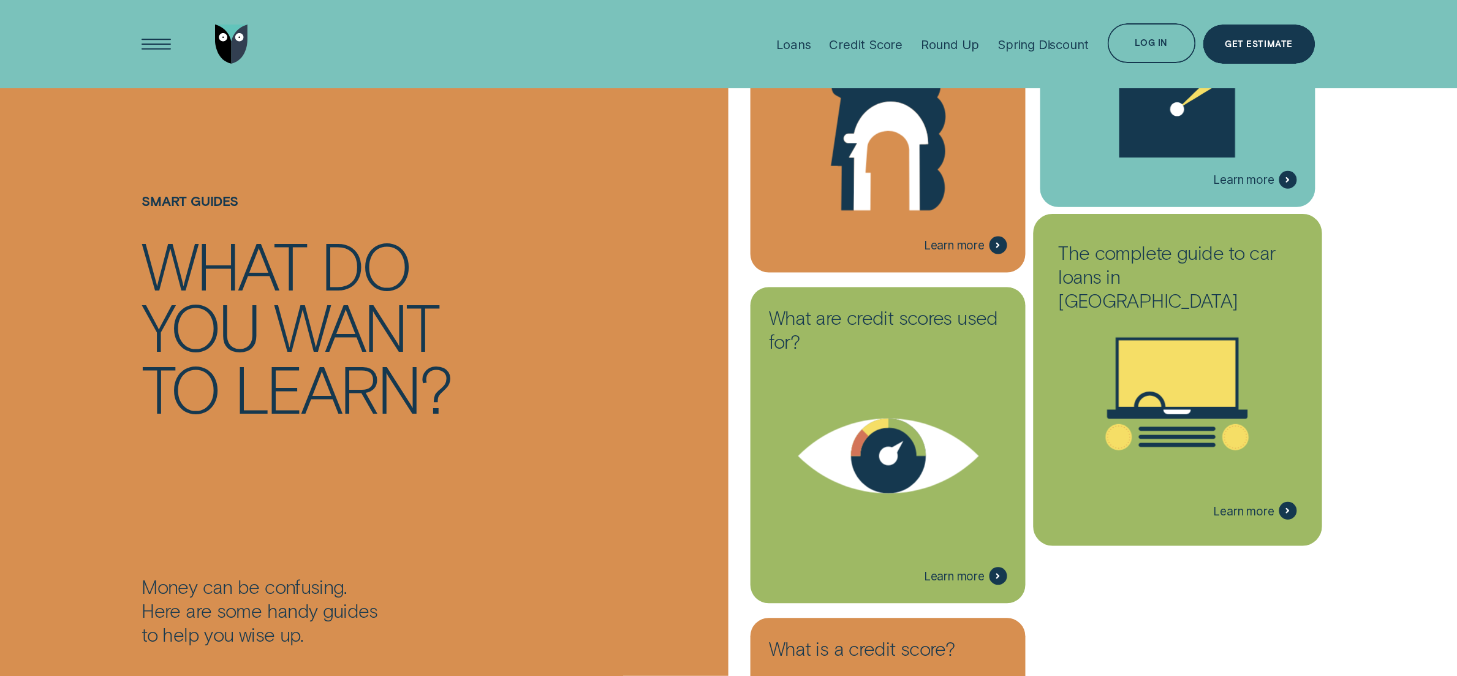
click at [1153, 482] on icon at bounding box center [1177, 394] width 257 height 196
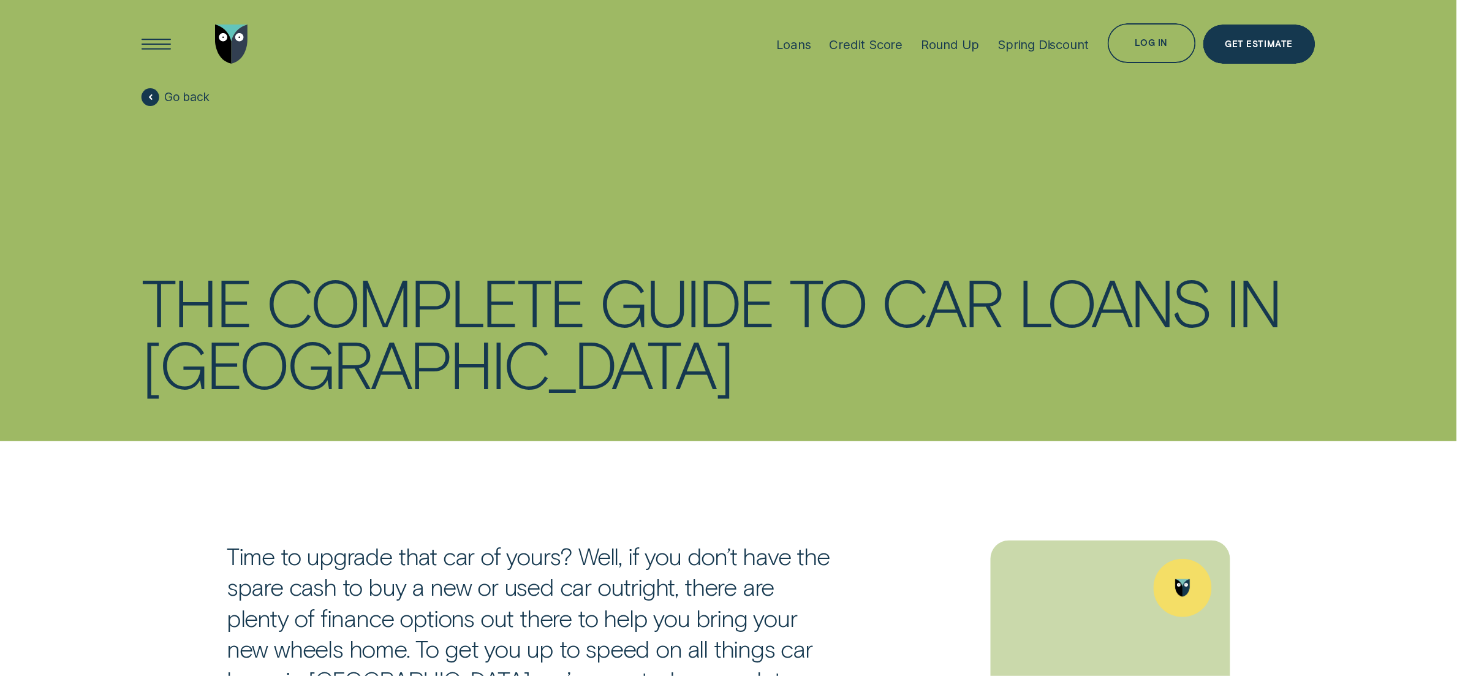
scroll to position [733, 0]
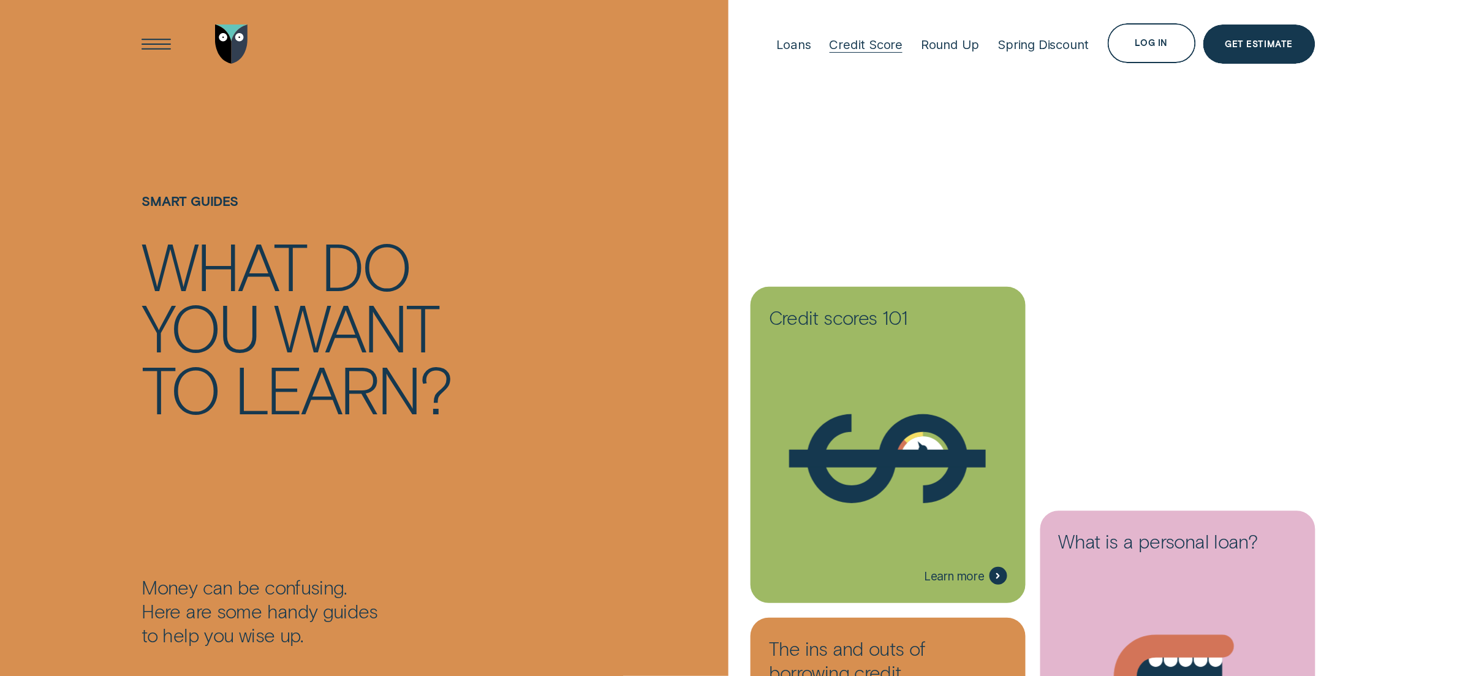
click at [865, 45] on div "Credit Score" at bounding box center [867, 44] width 74 height 15
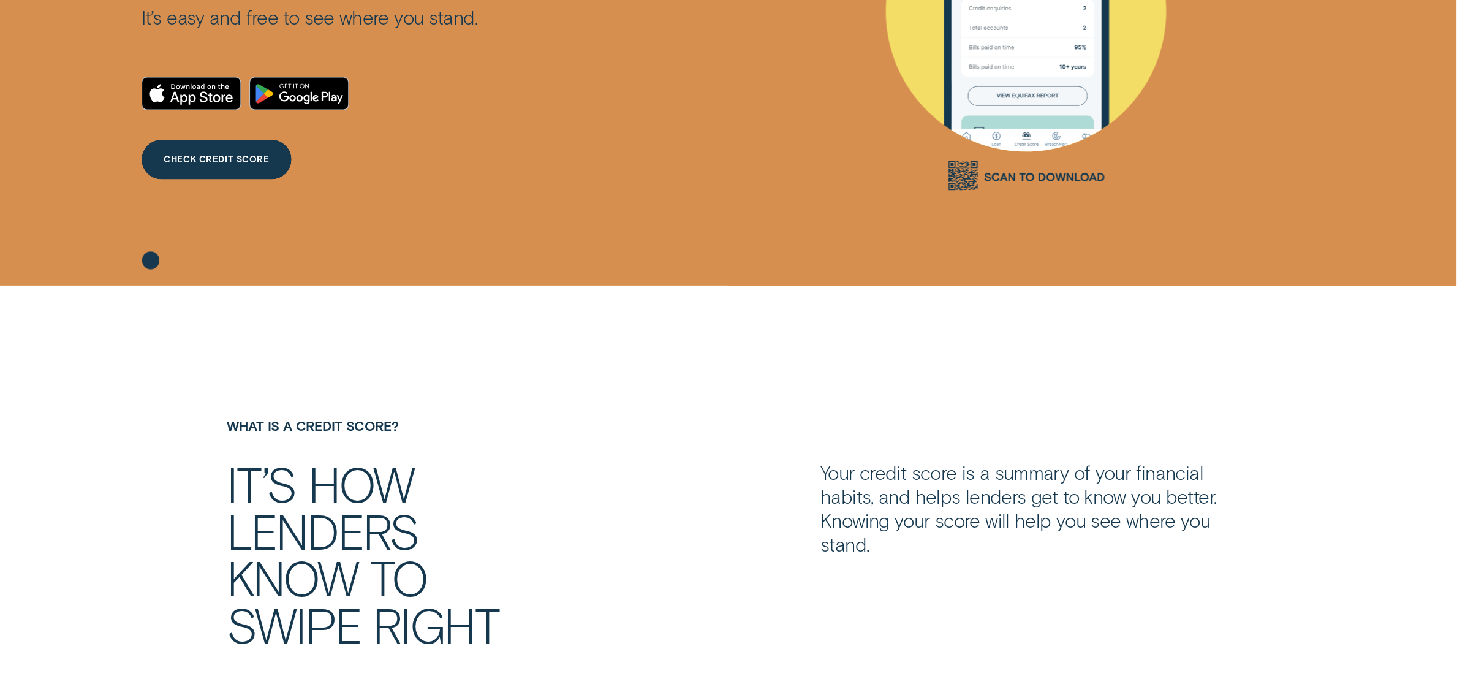
scroll to position [403, 0]
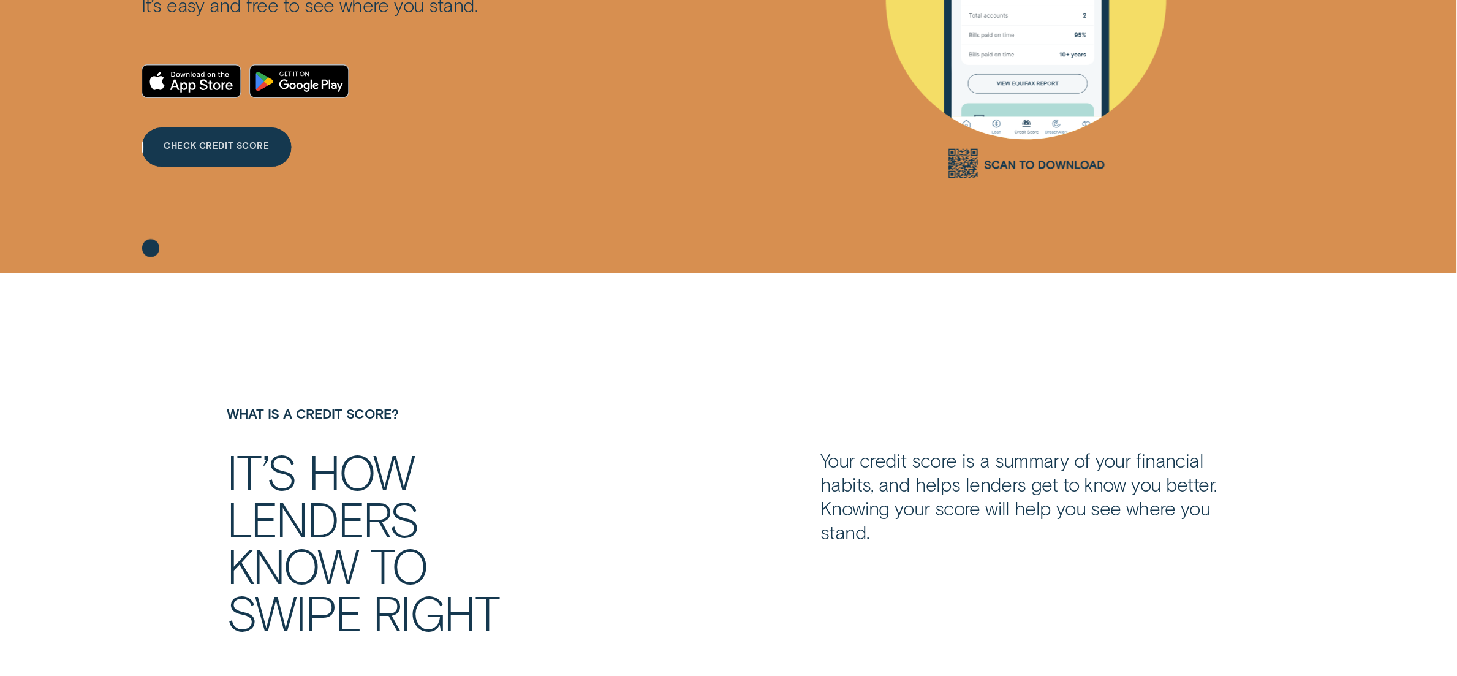
click at [215, 153] on div "CHECK CREDIT SCORE" at bounding box center [217, 147] width 150 height 40
